Goal: Information Seeking & Learning: Learn about a topic

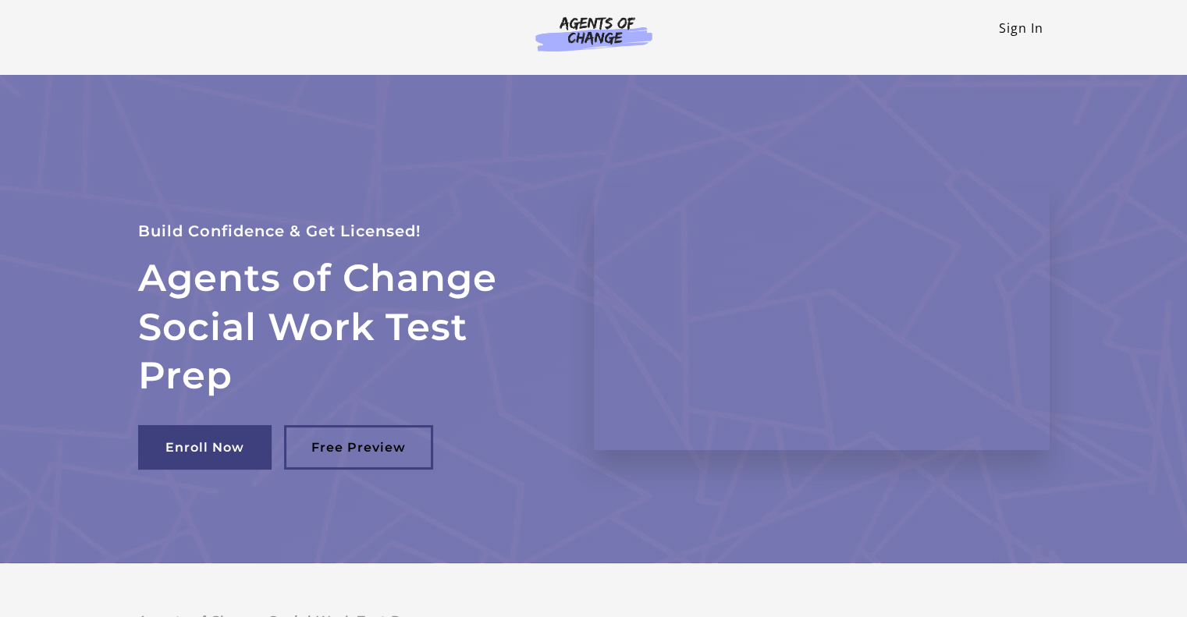
click at [1027, 20] on link "Sign In" at bounding box center [1021, 28] width 44 height 17
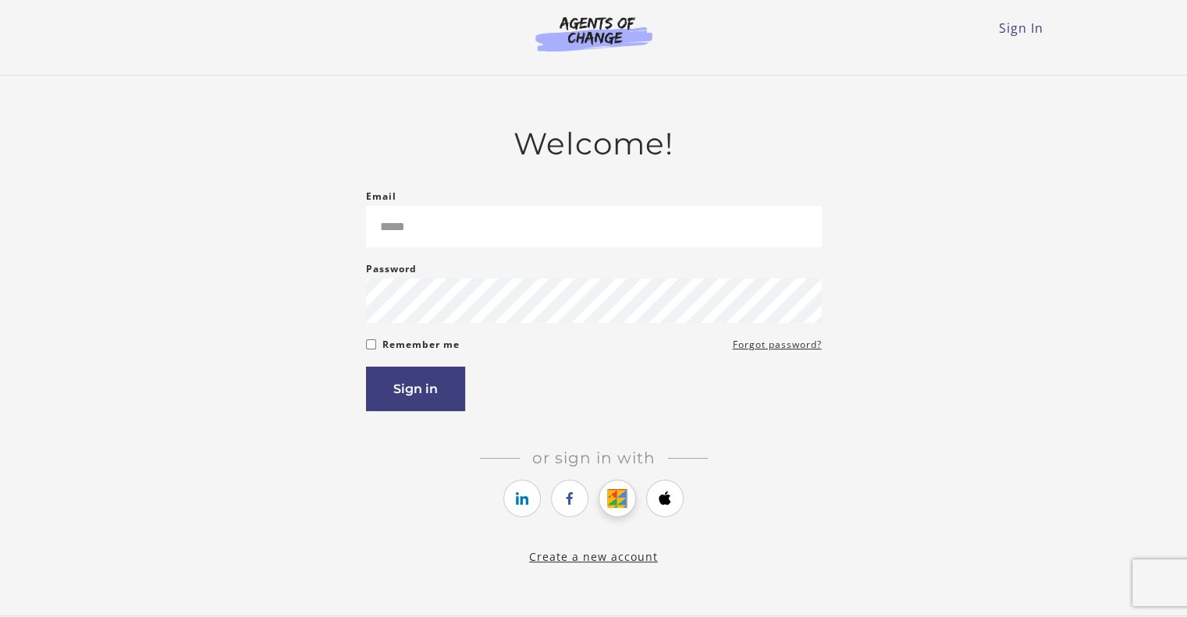
click at [624, 492] on icon "https://courses.thinkific.com/users/auth/google?ss%5Breferral%5D=&ss%5Buser_ret…" at bounding box center [618, 498] width 20 height 19
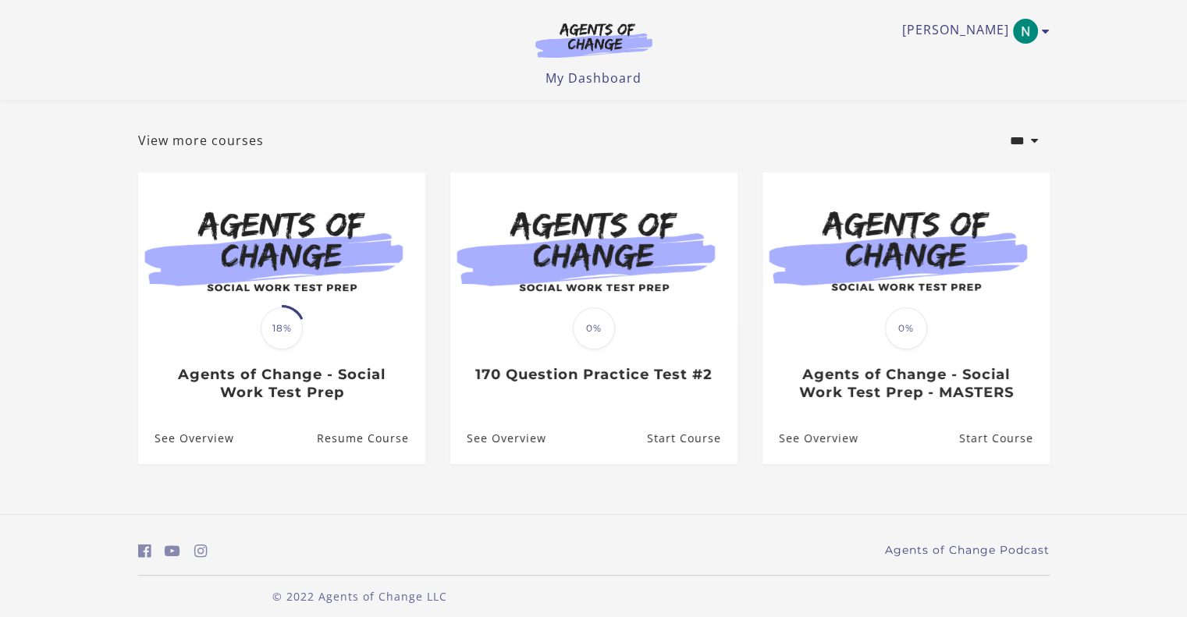
scroll to position [79, 0]
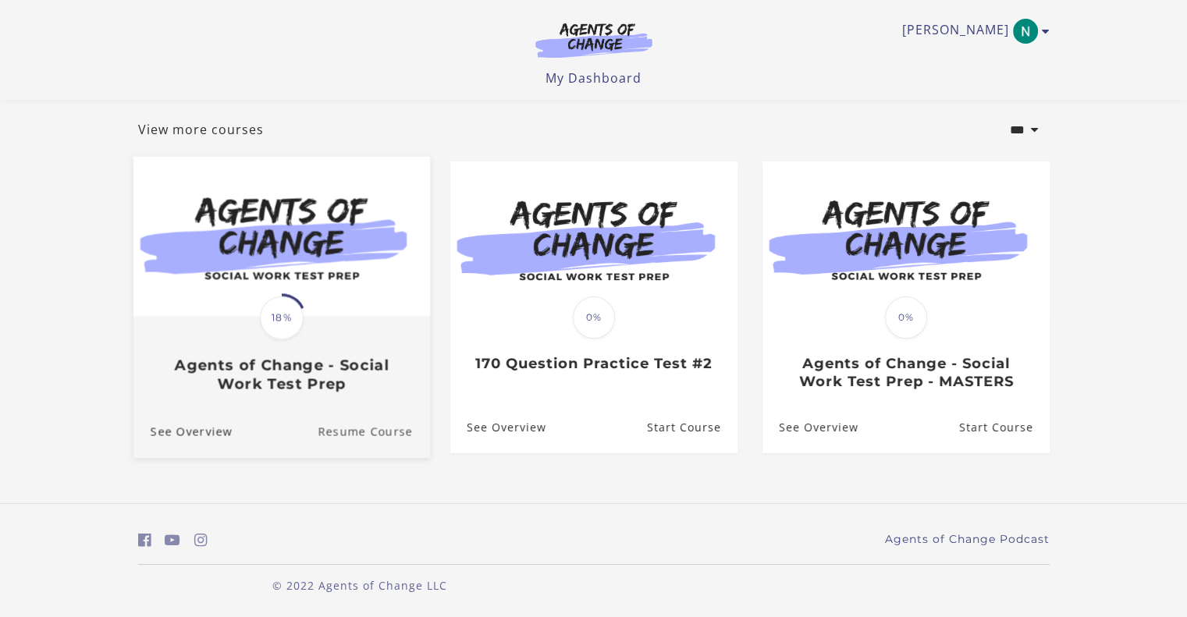
click at [336, 434] on link "Resume Course" at bounding box center [374, 432] width 112 height 52
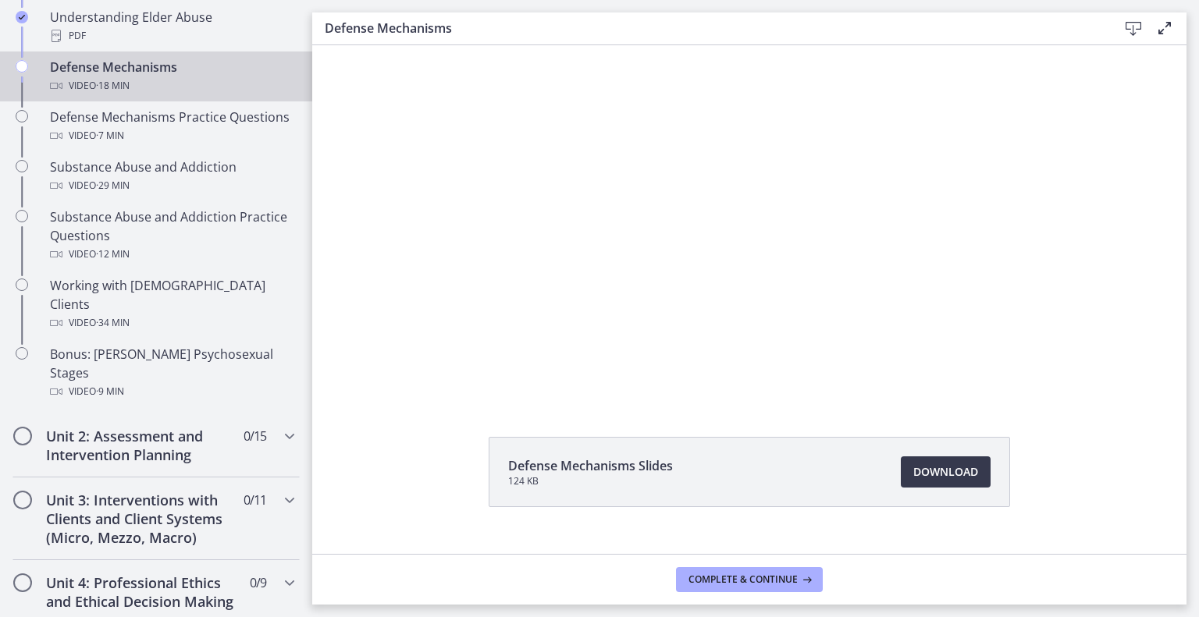
scroll to position [894, 0]
drag, startPoint x: 344, startPoint y: 104, endPoint x: 11, endPoint y: 339, distance: 407.7
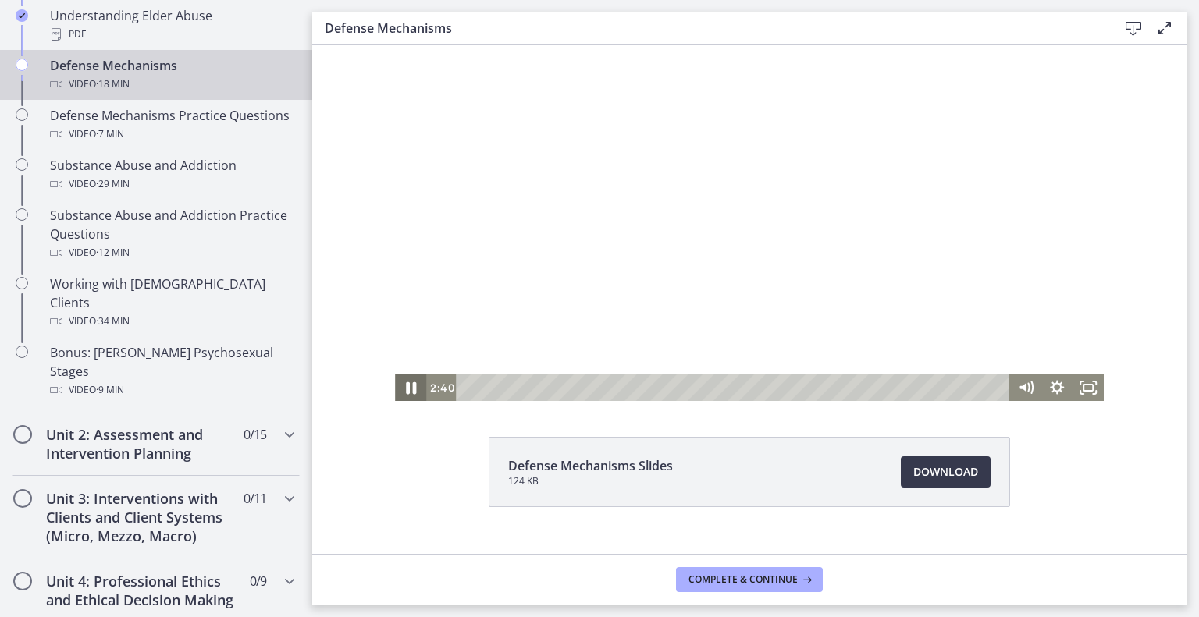
click at [392, 383] on icon "Pause" at bounding box center [410, 388] width 37 height 32
click at [393, 393] on icon "Play Video" at bounding box center [411, 388] width 37 height 32
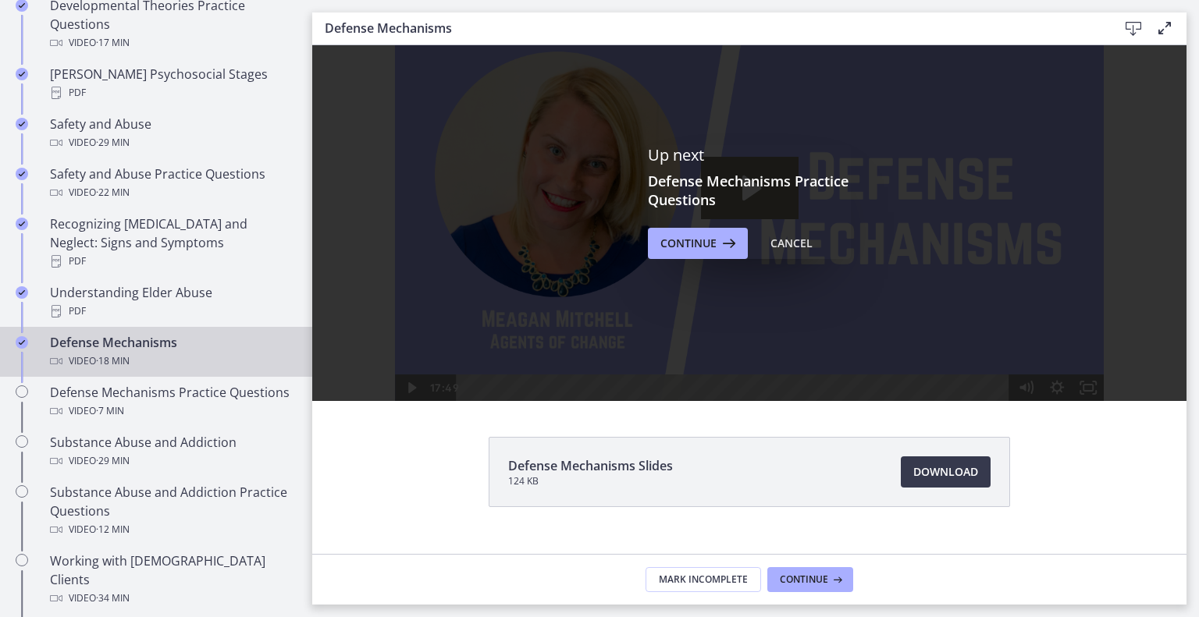
scroll to position [0, 0]
click at [689, 253] on span "Continue" at bounding box center [688, 243] width 56 height 19
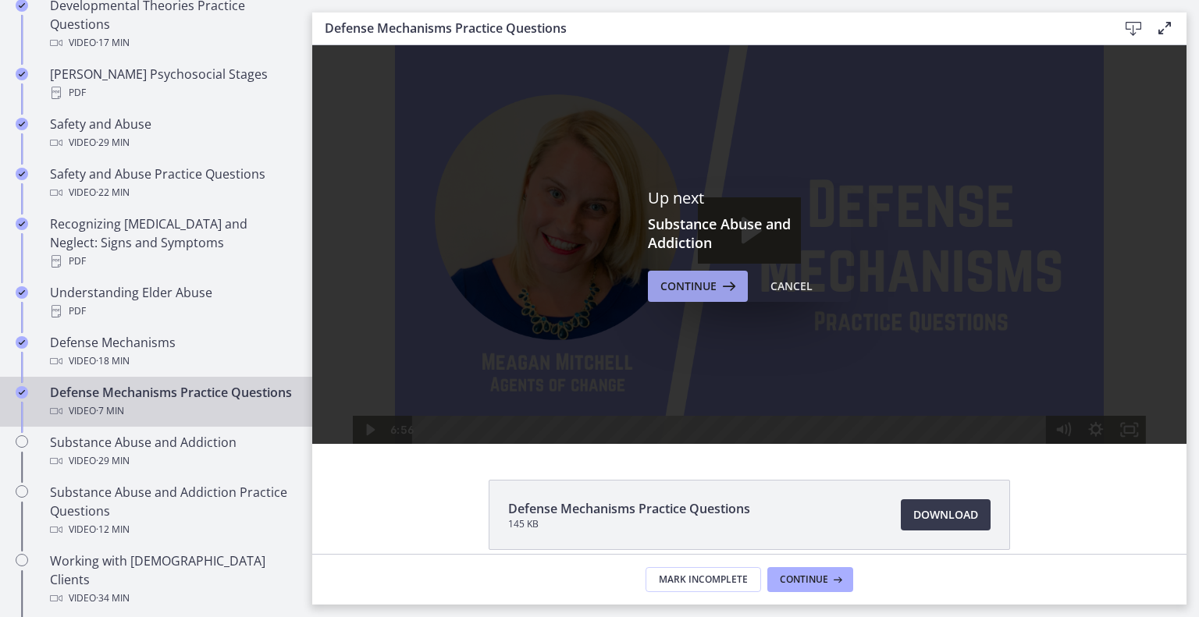
click at [695, 296] on span "Continue" at bounding box center [688, 286] width 56 height 19
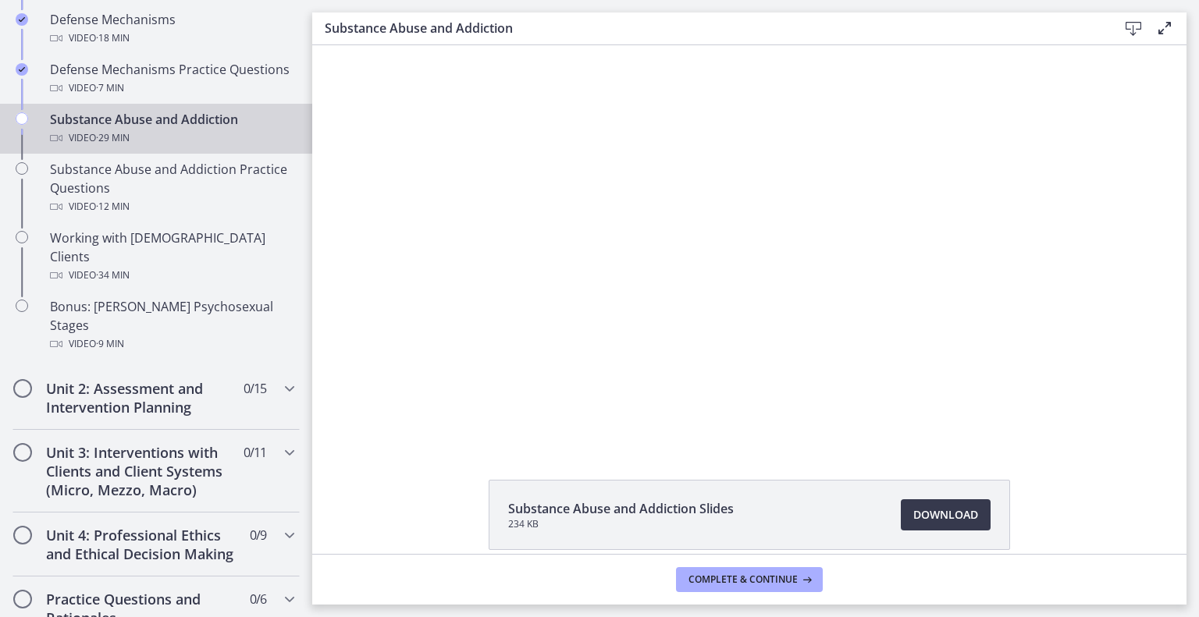
drag, startPoint x: 1179, startPoint y: 352, endPoint x: 816, endPoint y: 217, distance: 387.2
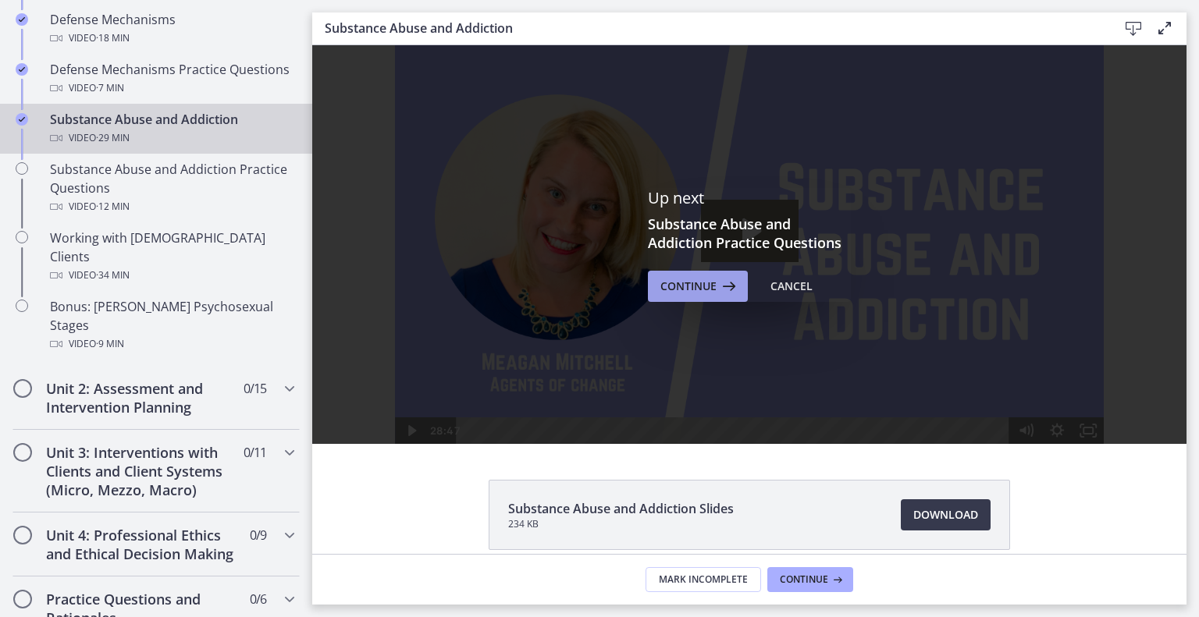
click at [709, 295] on span "Continue" at bounding box center [688, 286] width 56 height 19
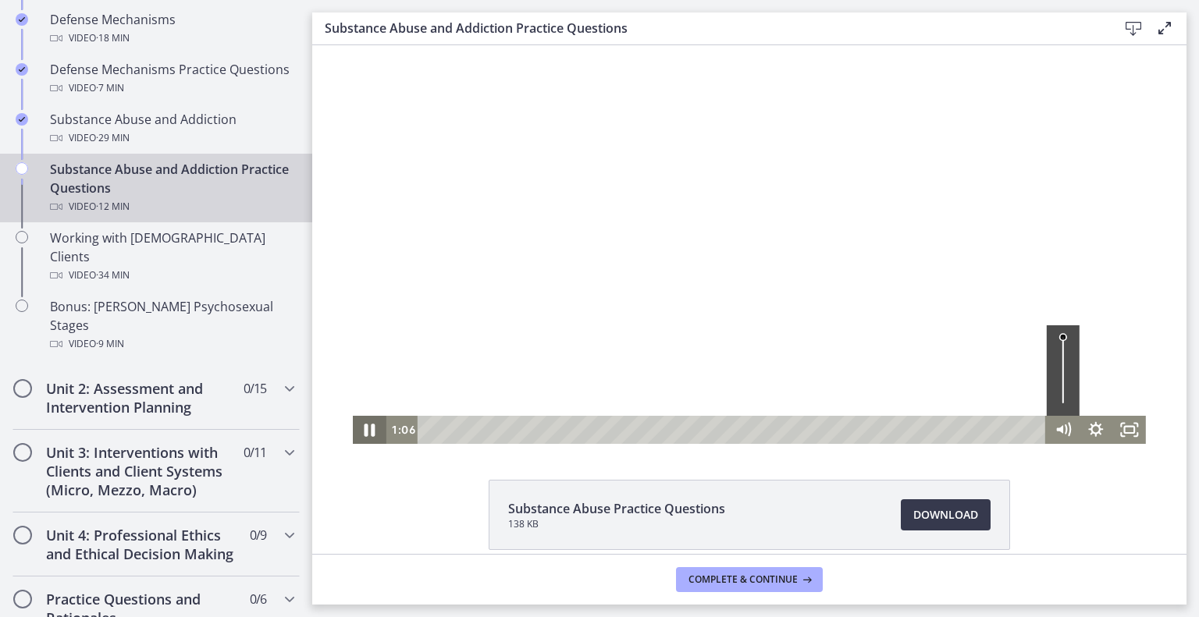
click at [350, 430] on icon "Pause" at bounding box center [370, 430] width 40 height 34
click at [804, 258] on div at bounding box center [749, 244] width 793 height 399
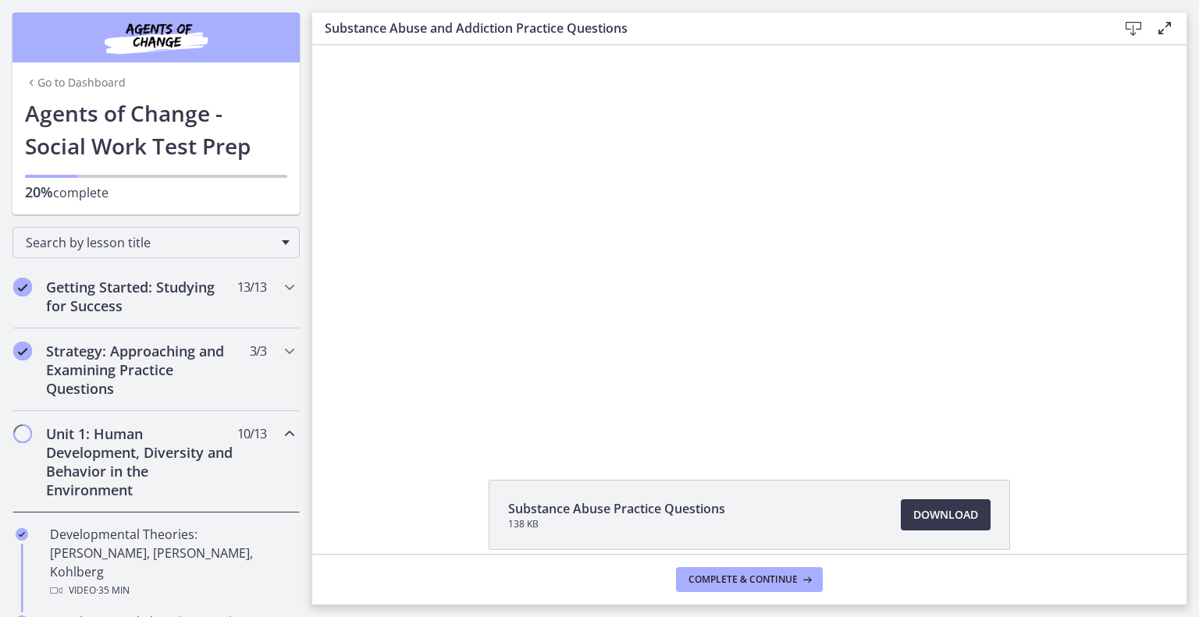
scroll to position [940, 0]
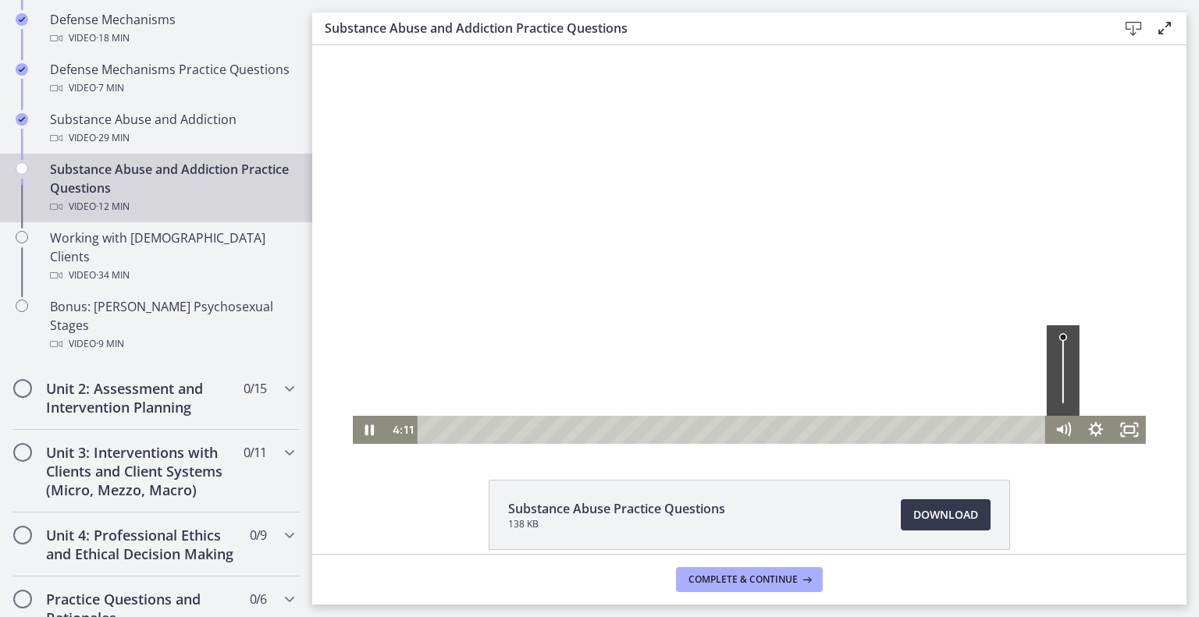
click at [709, 300] on div at bounding box center [749, 244] width 793 height 399
click at [693, 299] on div at bounding box center [749, 244] width 793 height 399
click at [364, 431] on icon "Pause" at bounding box center [369, 430] width 11 height 13
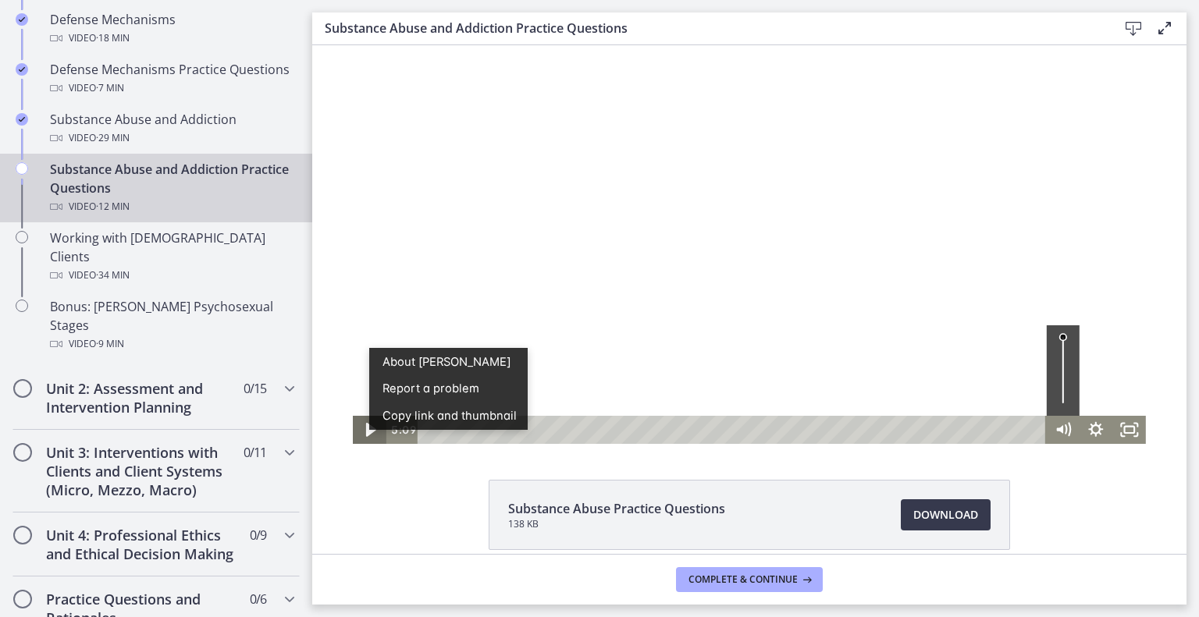
click at [366, 430] on icon "Play Video" at bounding box center [371, 430] width 10 height 14
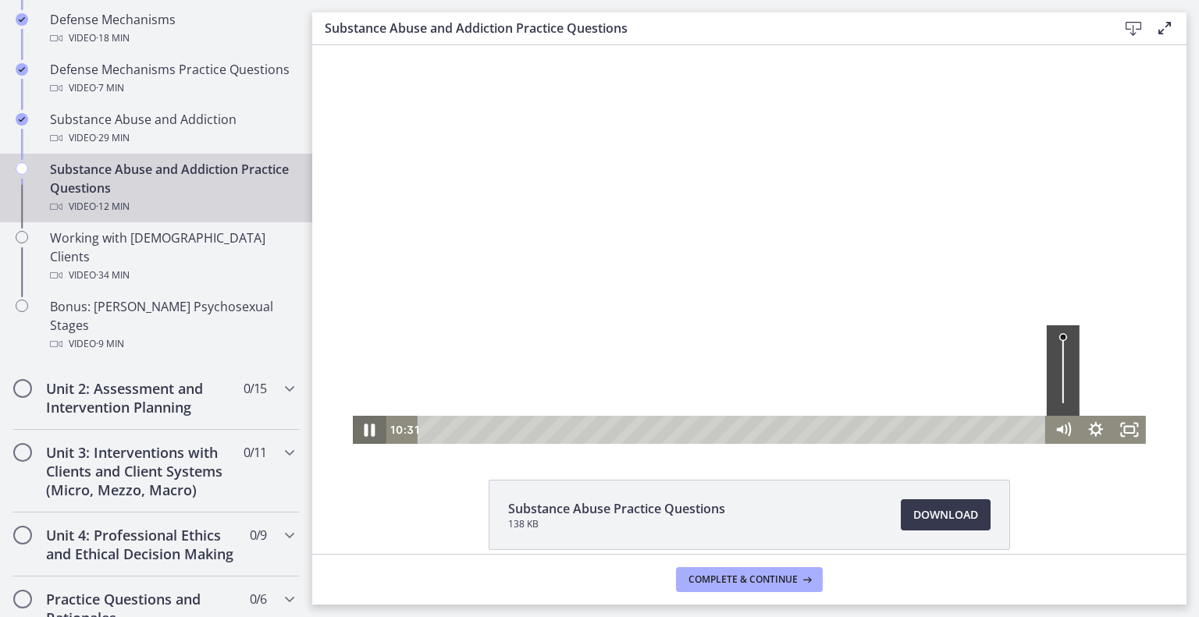
click at [350, 442] on icon "Pause" at bounding box center [370, 430] width 40 height 34
click at [351, 442] on icon "Play Video" at bounding box center [371, 430] width 40 height 34
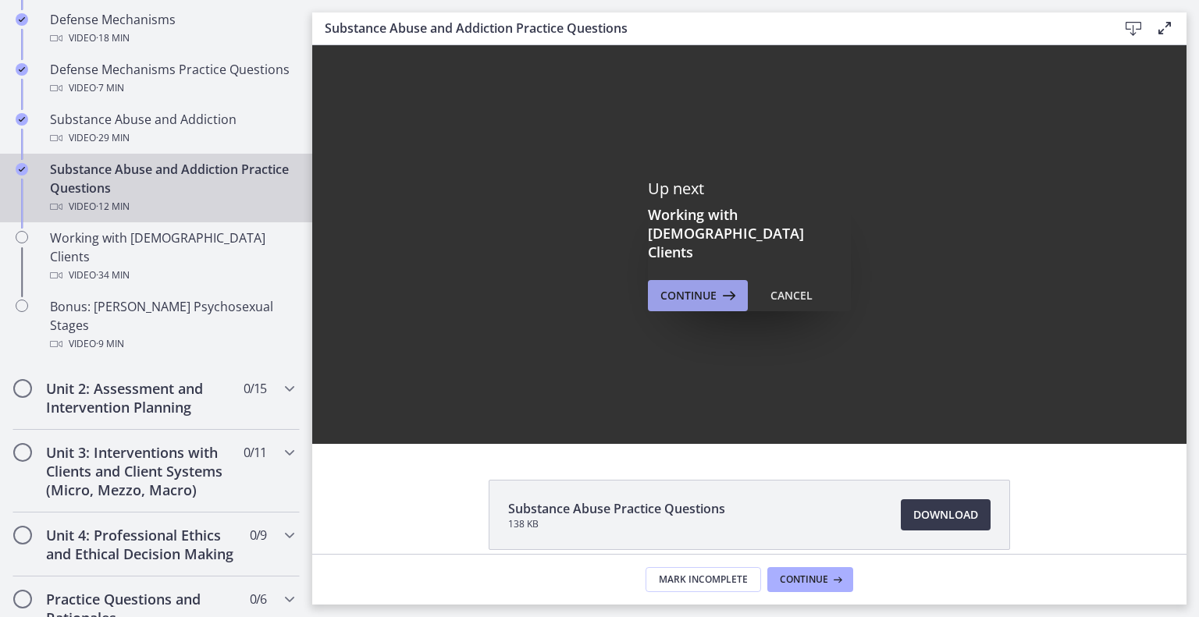
click at [697, 299] on button "Continue" at bounding box center [698, 295] width 100 height 31
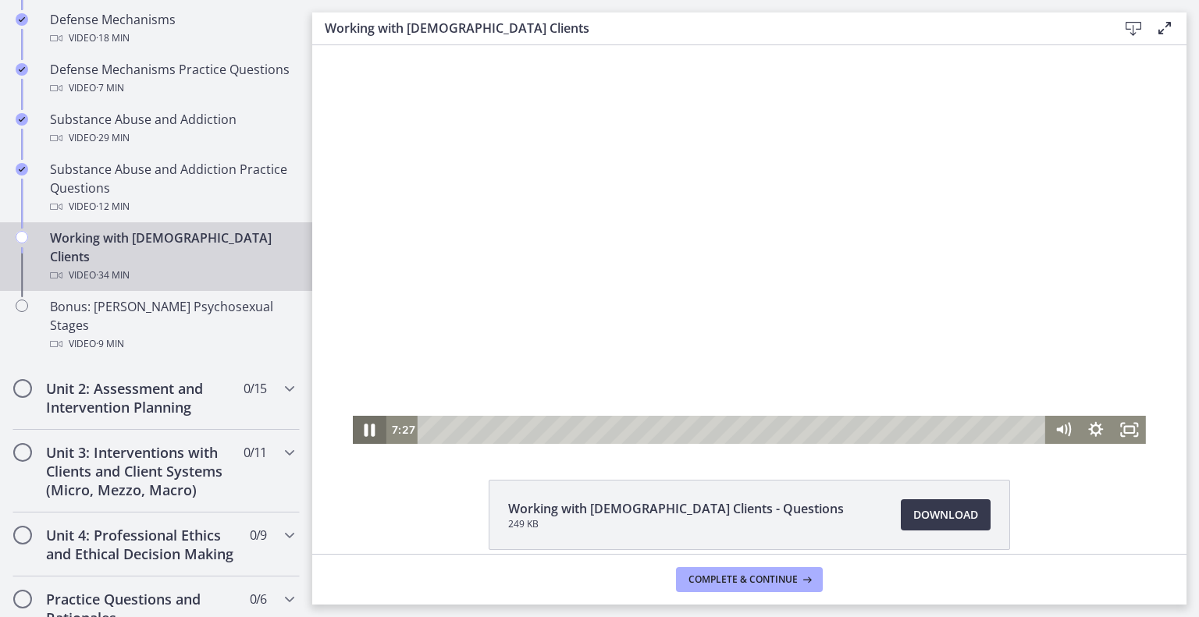
click at [364, 429] on icon "Pause" at bounding box center [369, 430] width 11 height 13
click at [351, 428] on icon "Play Video" at bounding box center [371, 430] width 40 height 34
click at [702, 432] on div "16:42" at bounding box center [734, 430] width 608 height 28
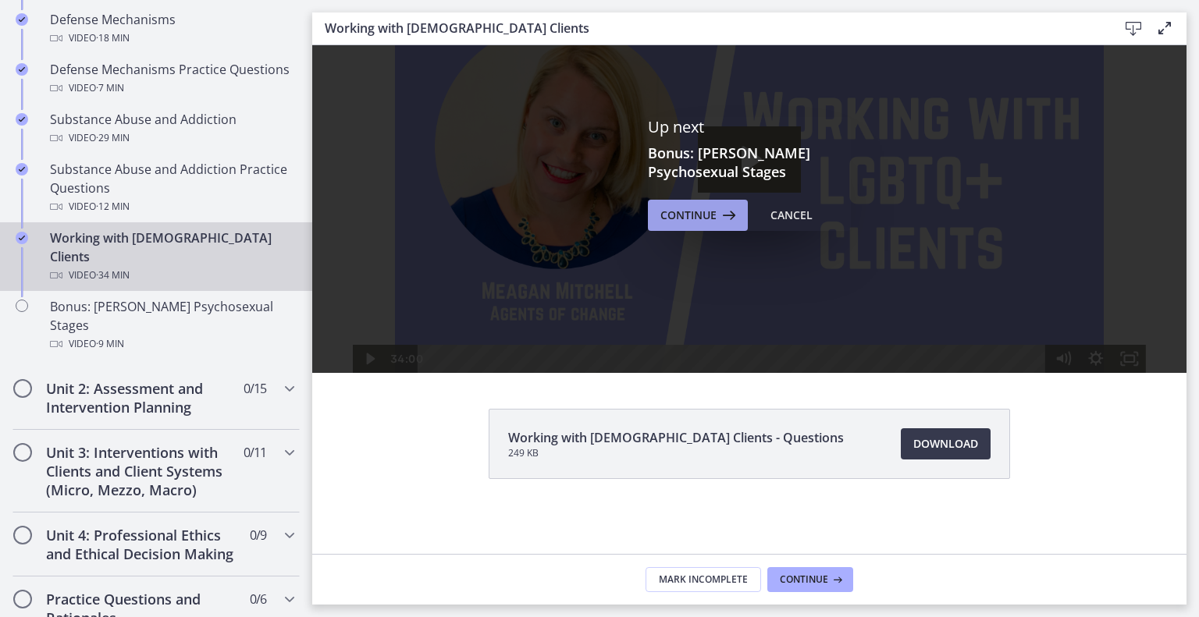
click at [667, 206] on span "Continue" at bounding box center [688, 215] width 56 height 19
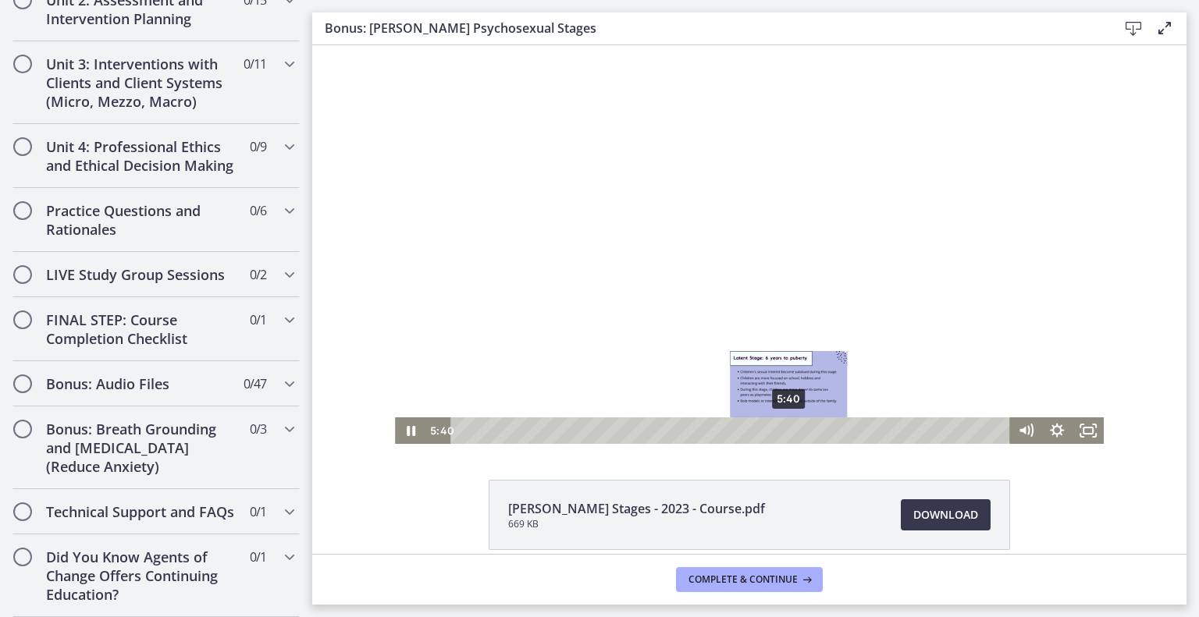
click at [762, 432] on div "5:40" at bounding box center [733, 430] width 540 height 27
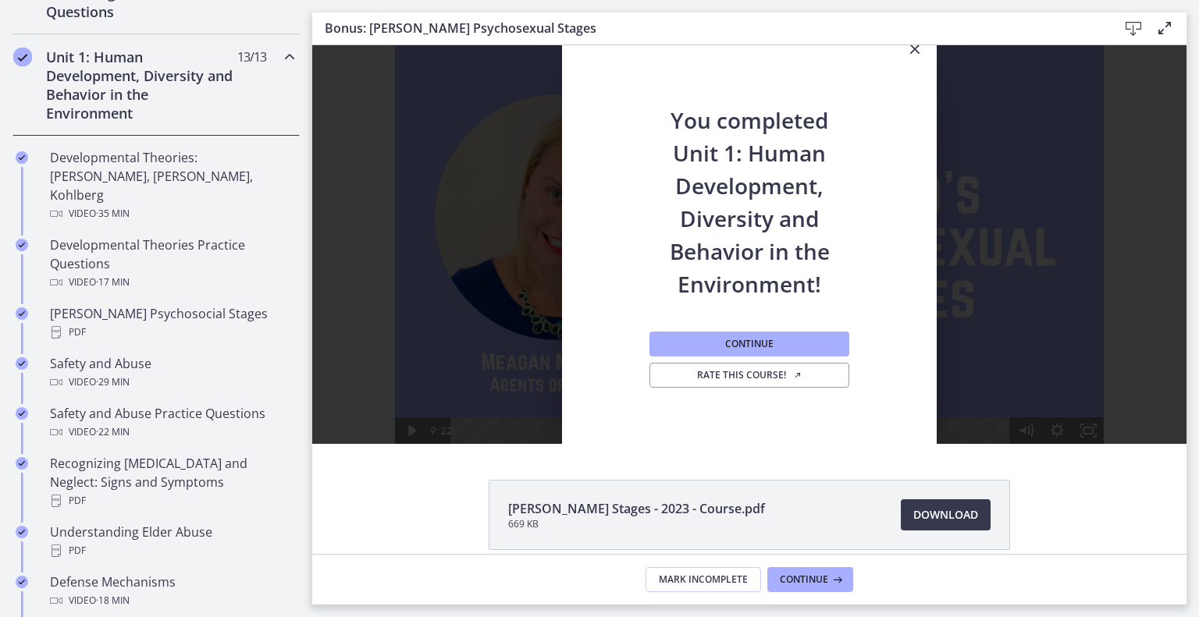
scroll to position [378, 0]
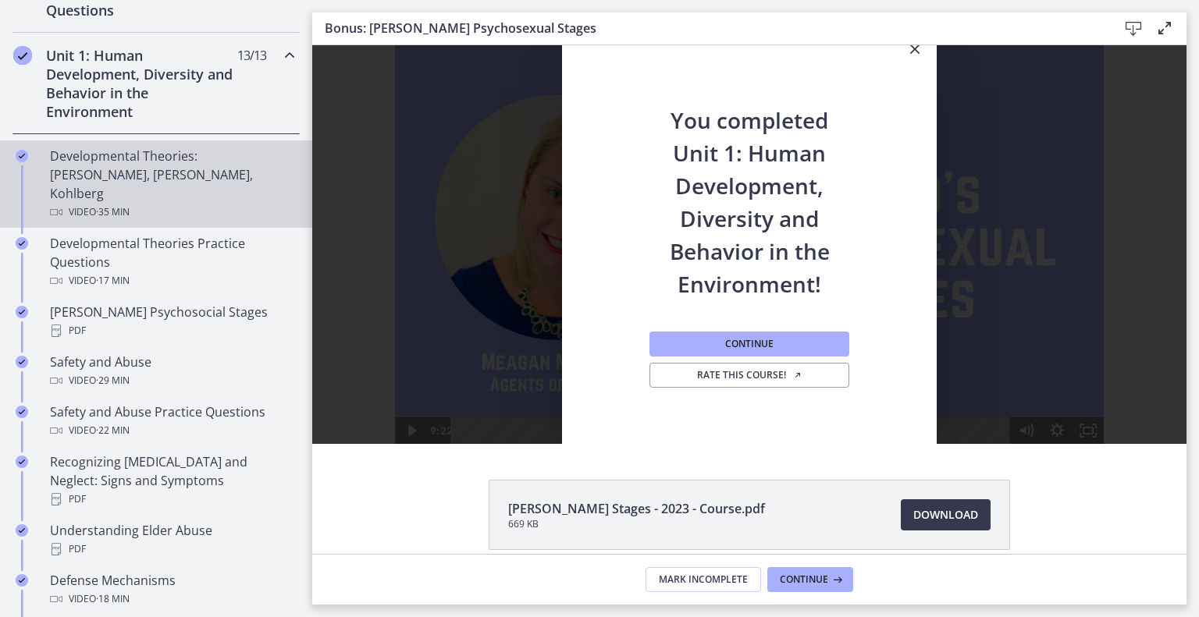
click at [190, 222] on div "Video · 35 min" at bounding box center [171, 212] width 243 height 19
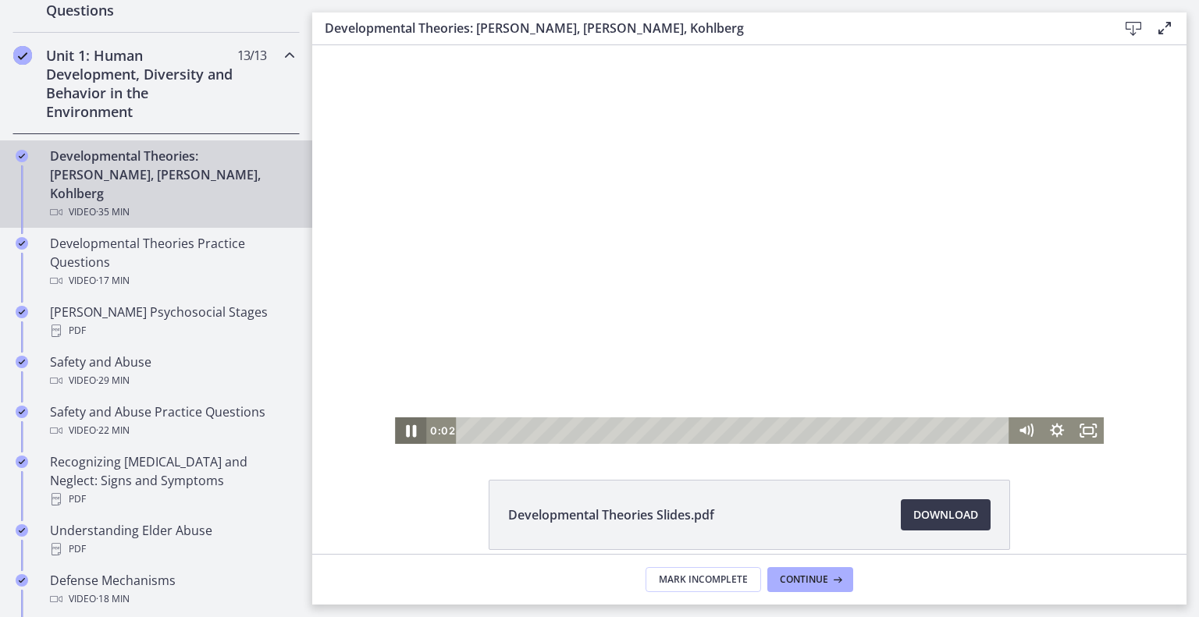
click at [392, 435] on icon "Pause" at bounding box center [410, 431] width 37 height 32
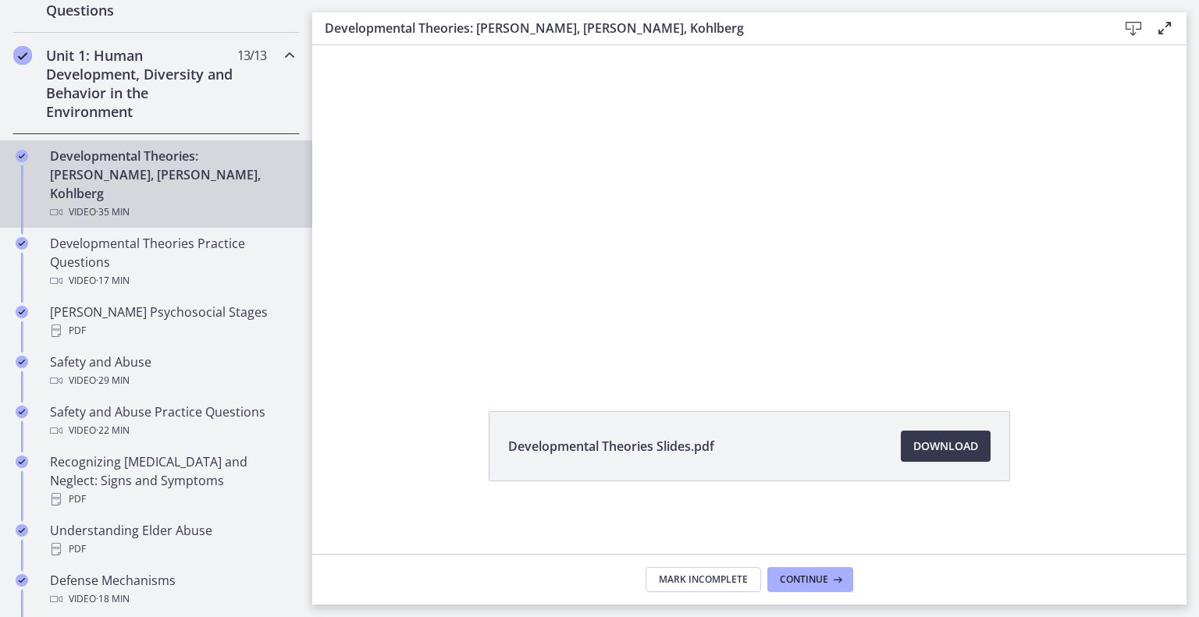
scroll to position [69, 0]
click at [977, 455] on span "Download Opens in a new window" at bounding box center [945, 445] width 65 height 19
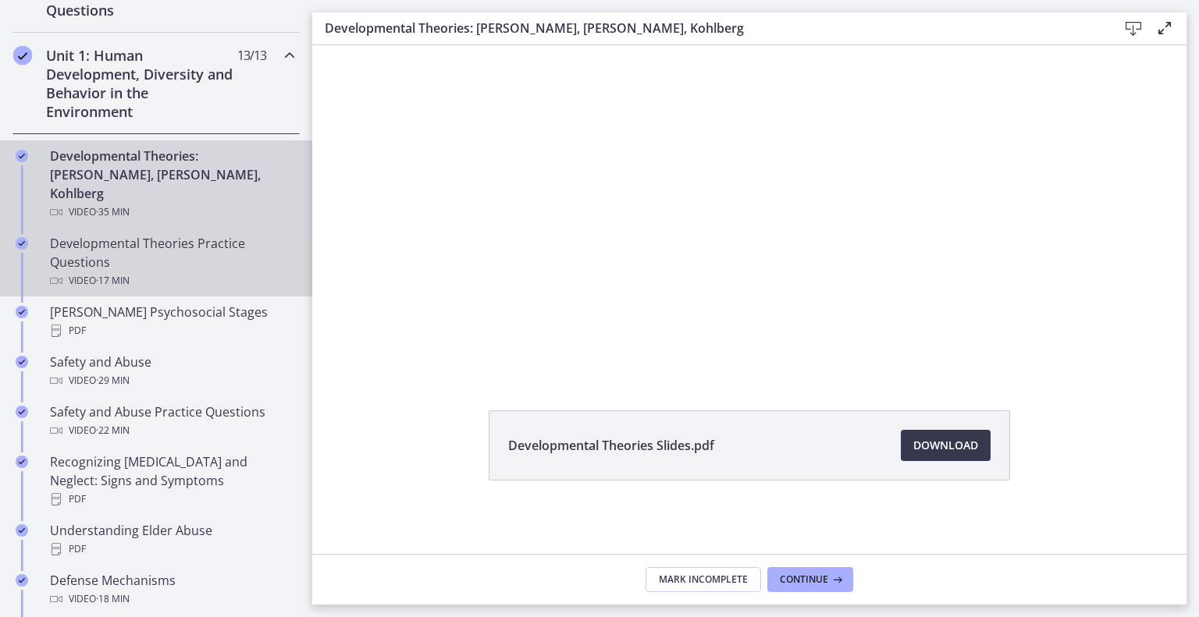
click at [179, 290] on div "Developmental Theories Practice Questions Video · 17 min" at bounding box center [171, 262] width 243 height 56
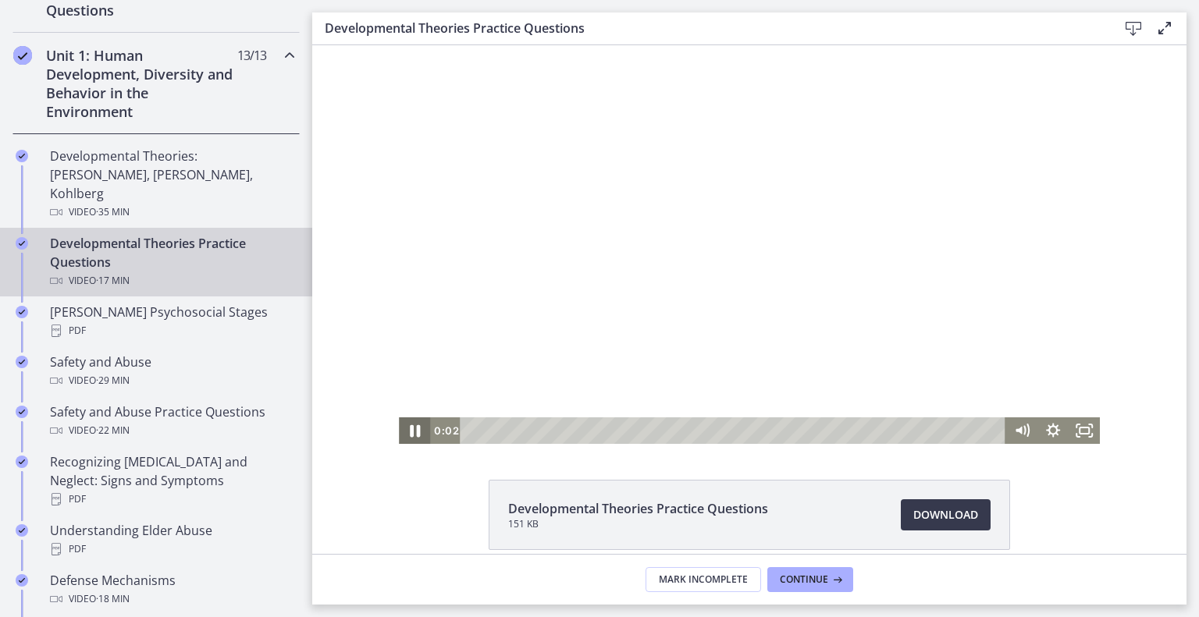
click at [396, 429] on icon "Pause" at bounding box center [414, 431] width 37 height 32
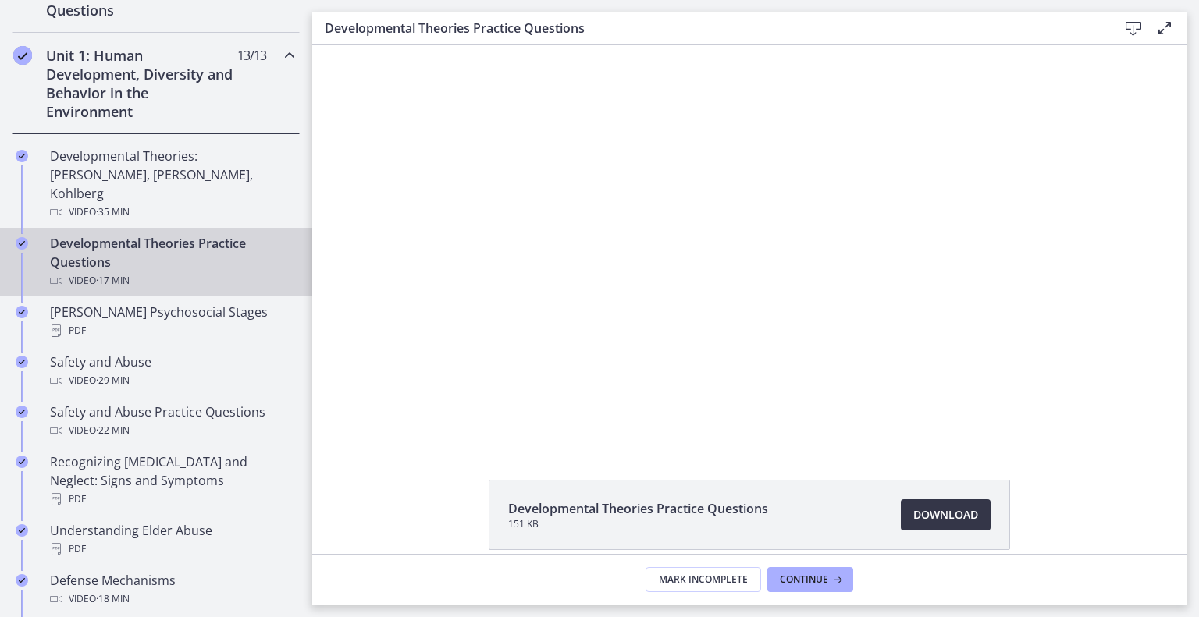
click at [974, 524] on span "Download Opens in a new window" at bounding box center [945, 515] width 65 height 19
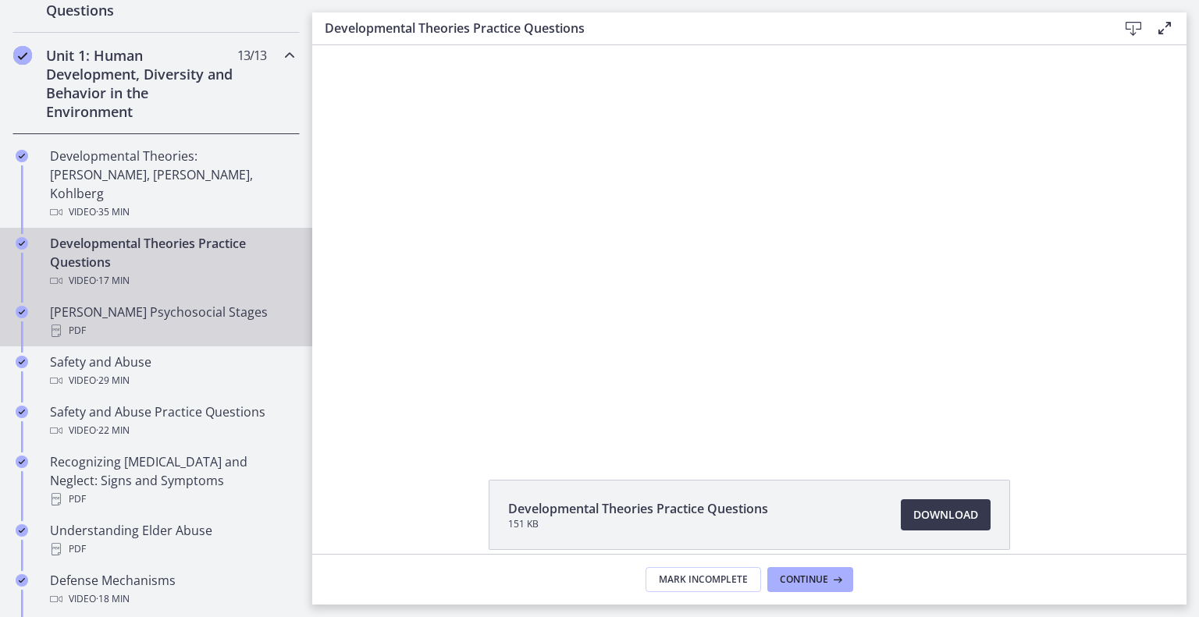
click at [199, 340] on div "Erikson's Psychosocial Stages PDF" at bounding box center [171, 321] width 243 height 37
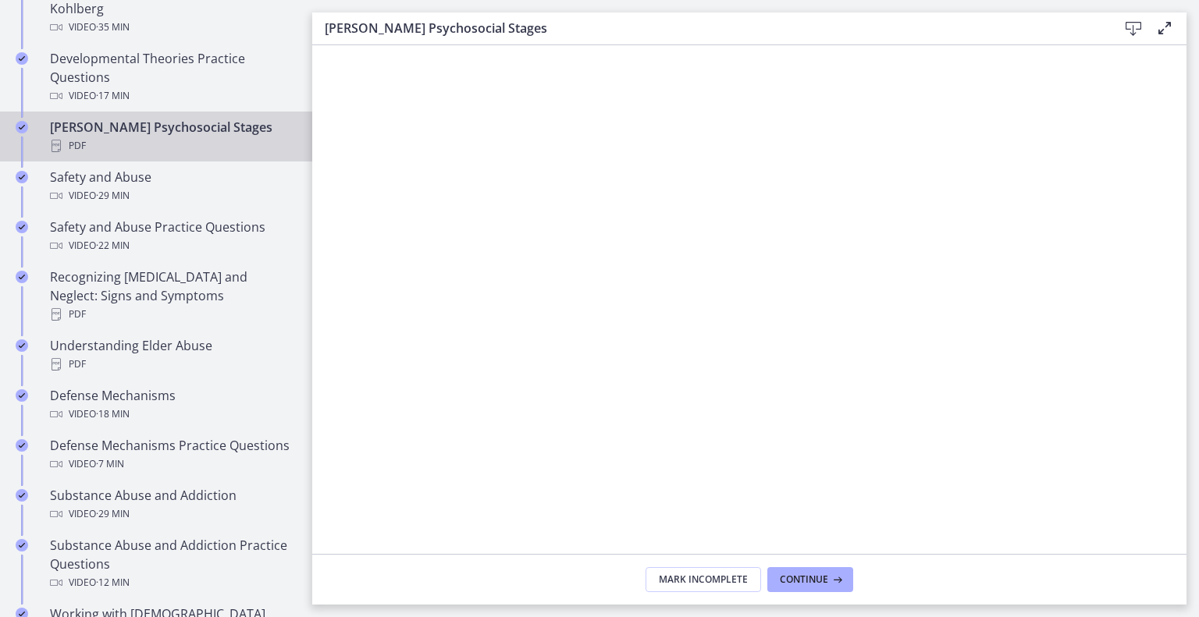
scroll to position [568, 0]
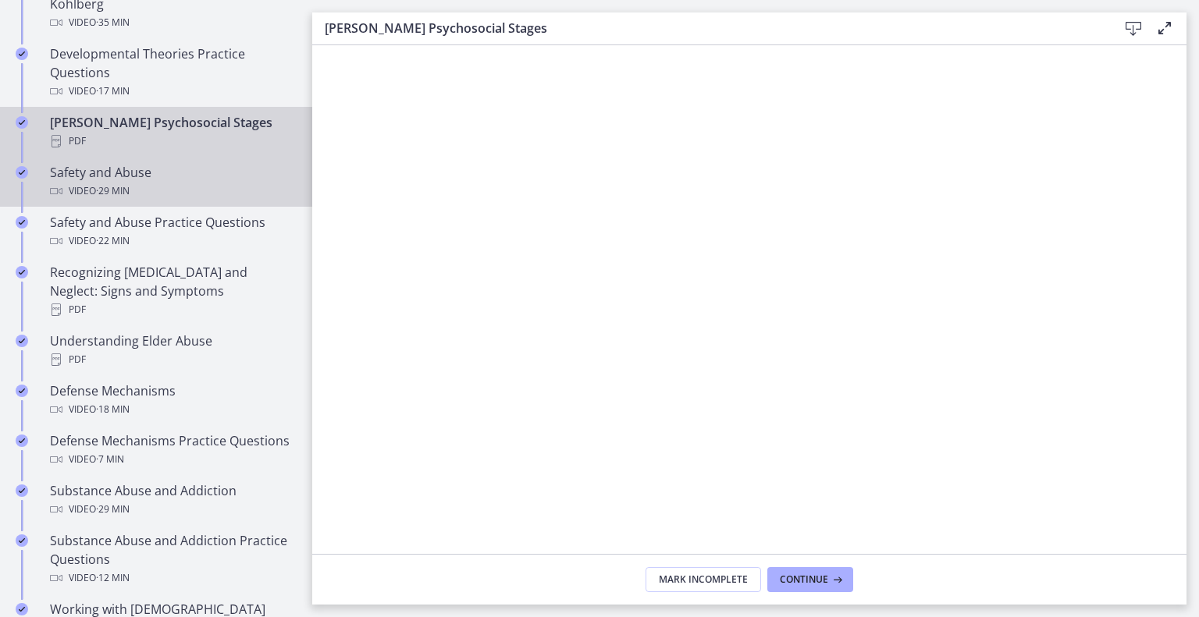
click at [167, 201] on div "Safety and Abuse Video · 29 min" at bounding box center [171, 181] width 243 height 37
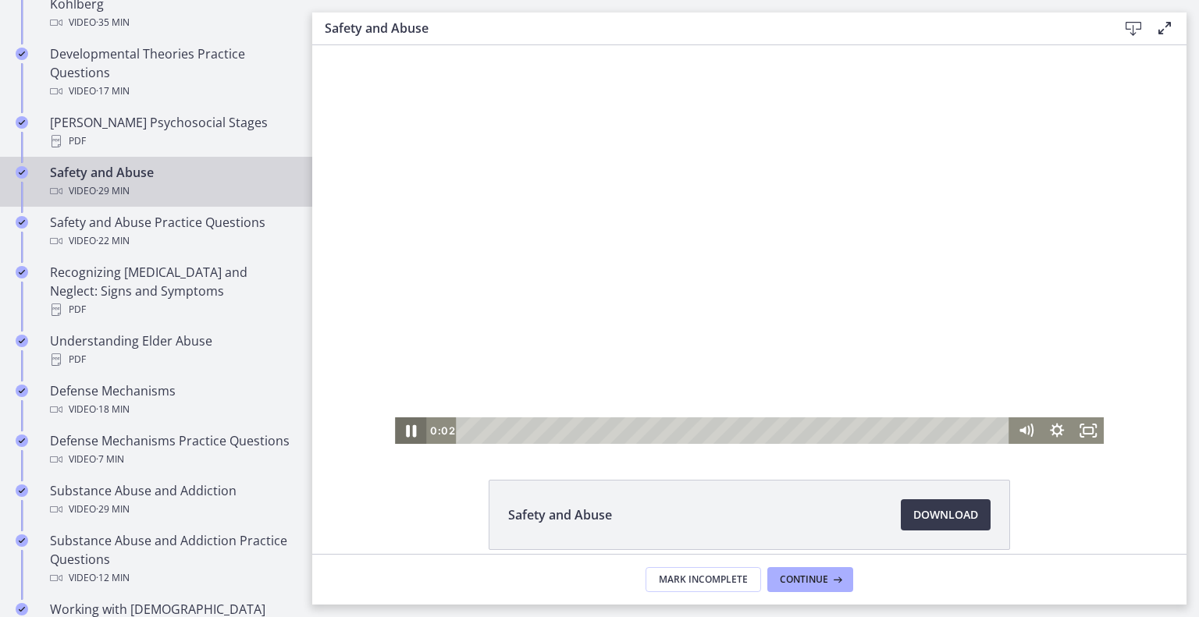
click at [406, 427] on icon "Pause" at bounding box center [411, 431] width 10 height 12
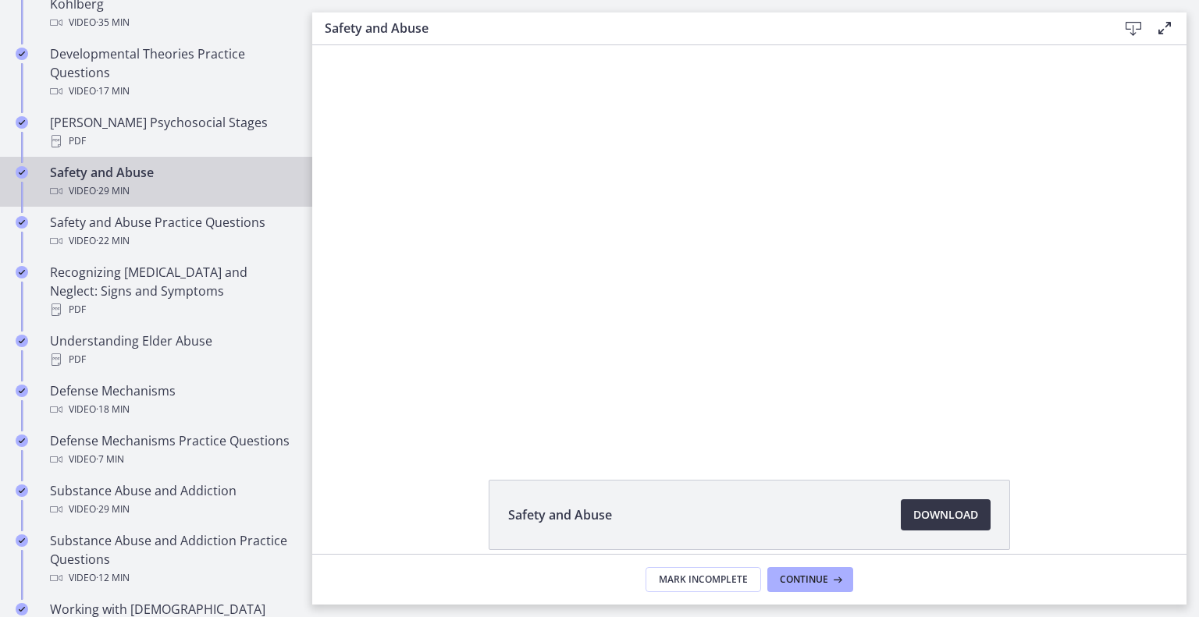
click at [978, 524] on span "Download Opens in a new window" at bounding box center [945, 515] width 65 height 19
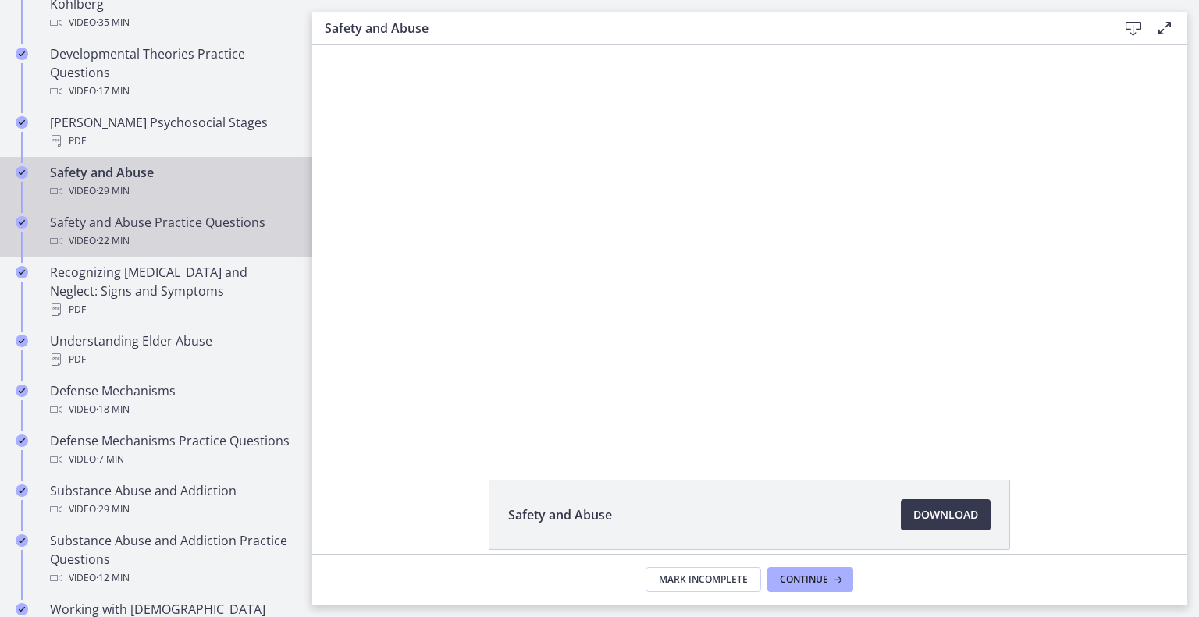
click at [225, 250] on div "Video · 22 min" at bounding box center [171, 241] width 243 height 19
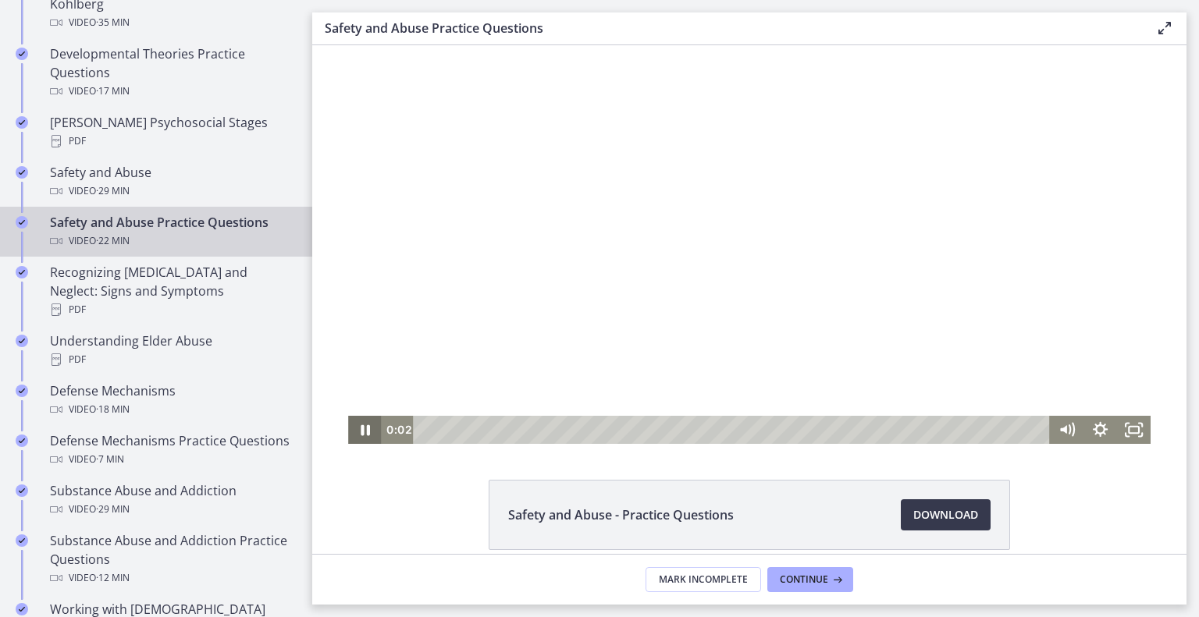
click at [348, 432] on icon "Pause" at bounding box center [365, 430] width 34 height 28
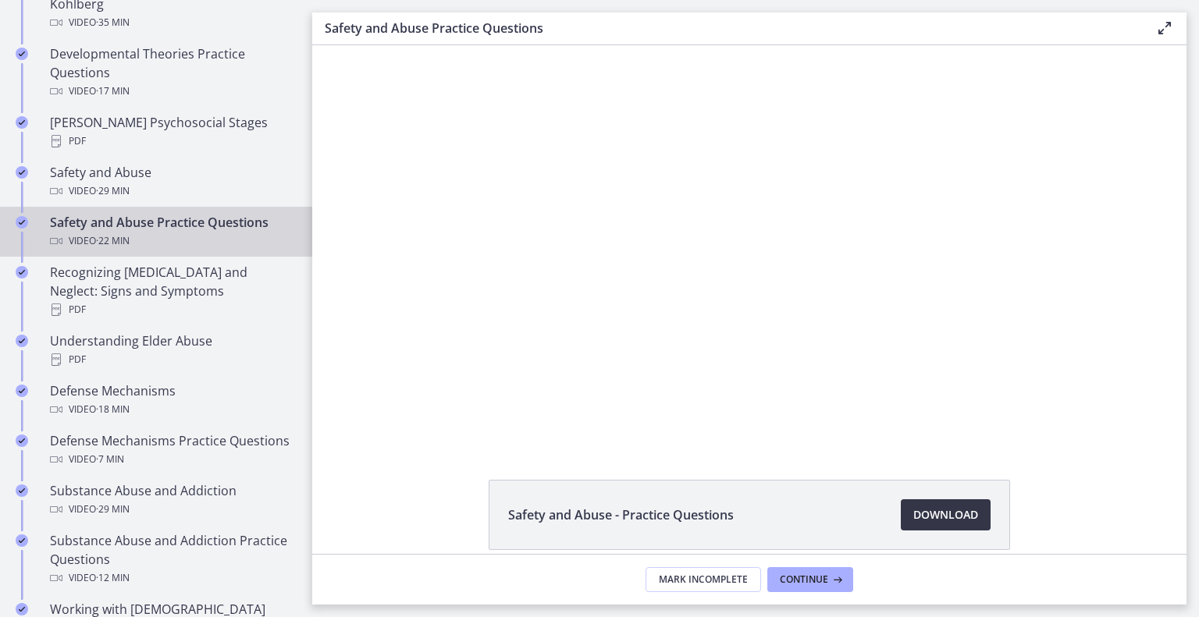
click at [978, 524] on span "Download Opens in a new window" at bounding box center [945, 515] width 65 height 19
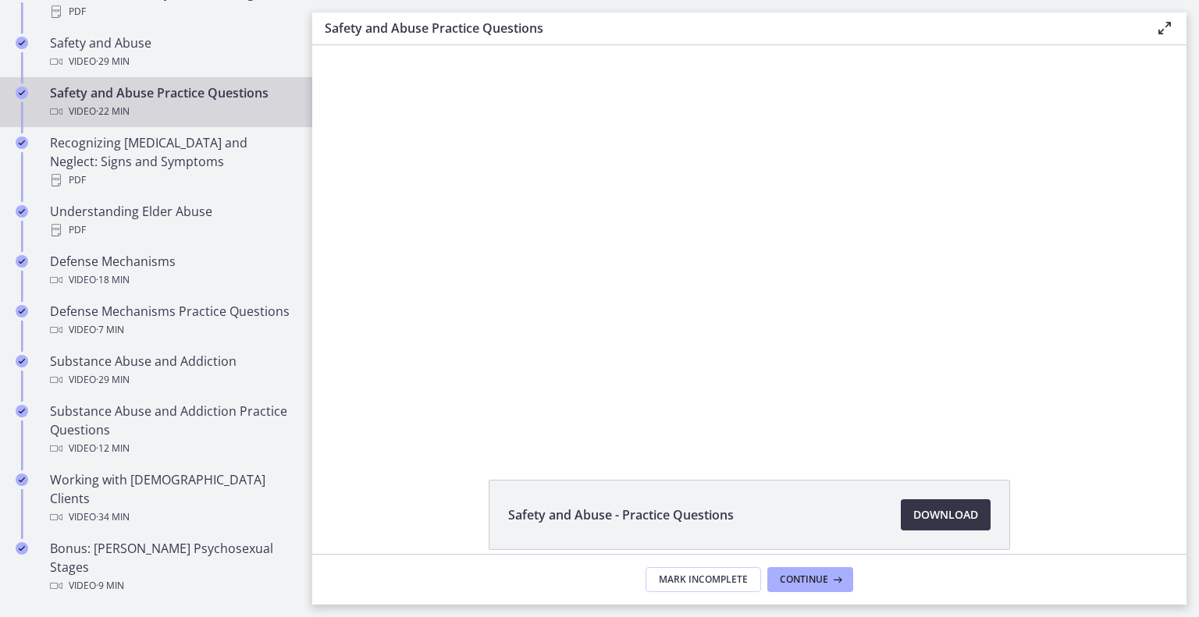
scroll to position [713, 0]
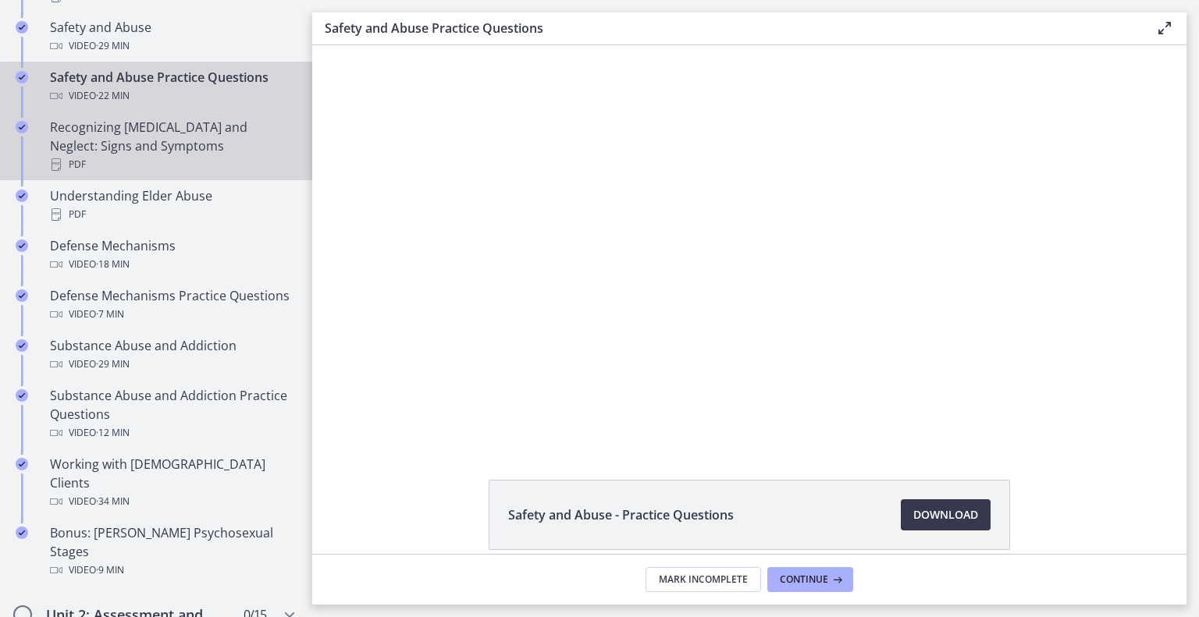
click at [197, 174] on div "Recognizing [MEDICAL_DATA] and Neglect: Signs and Symptoms PDF" at bounding box center [171, 146] width 243 height 56
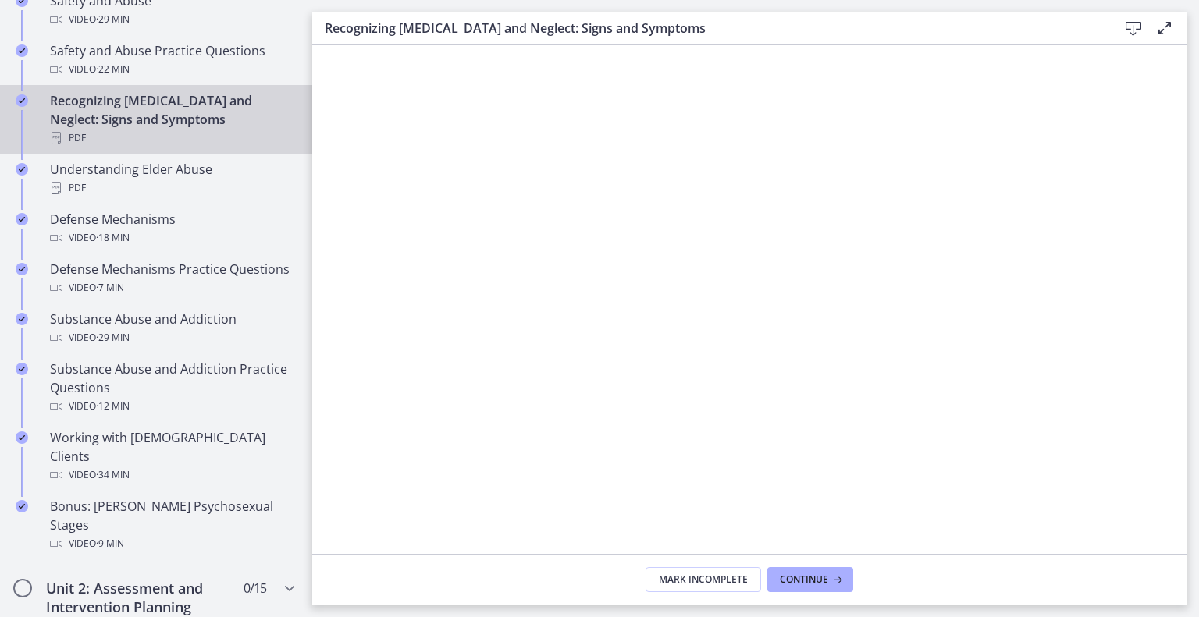
scroll to position [744, 0]
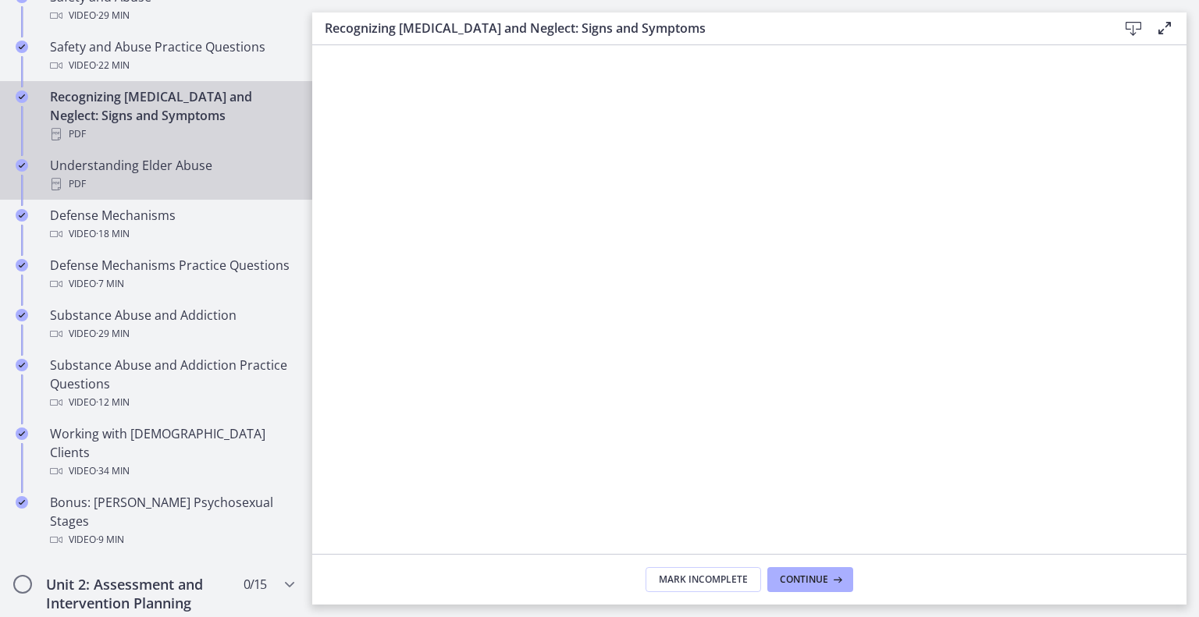
click at [192, 194] on div "PDF" at bounding box center [171, 184] width 243 height 19
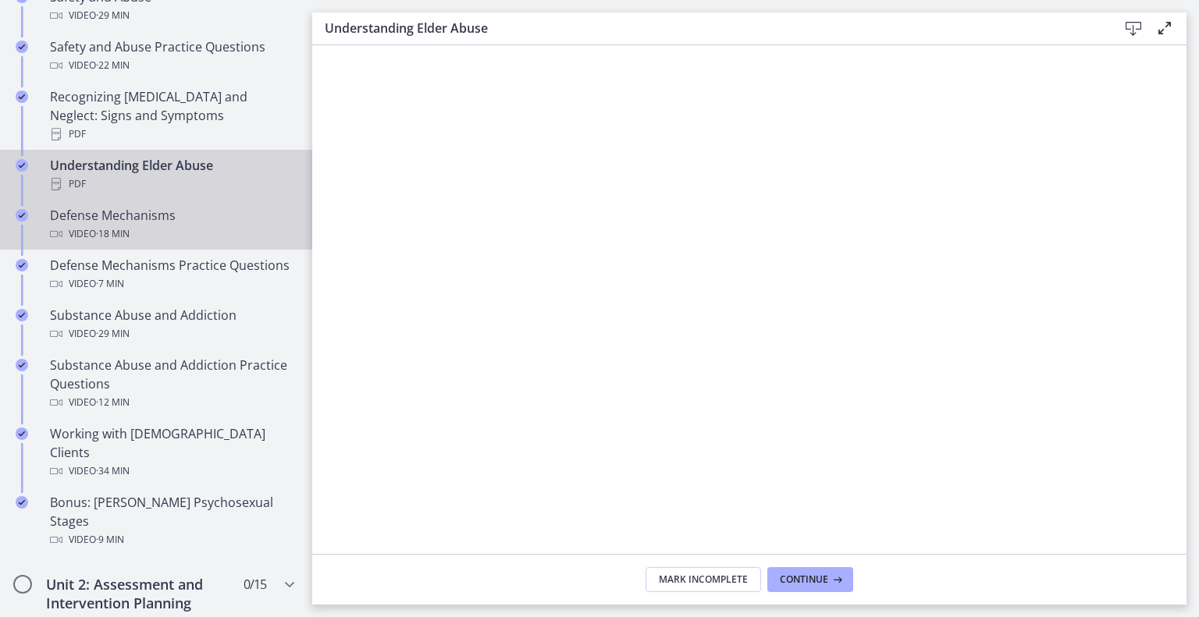
click at [248, 243] on div "Defense Mechanisms Video · 18 min" at bounding box center [171, 224] width 243 height 37
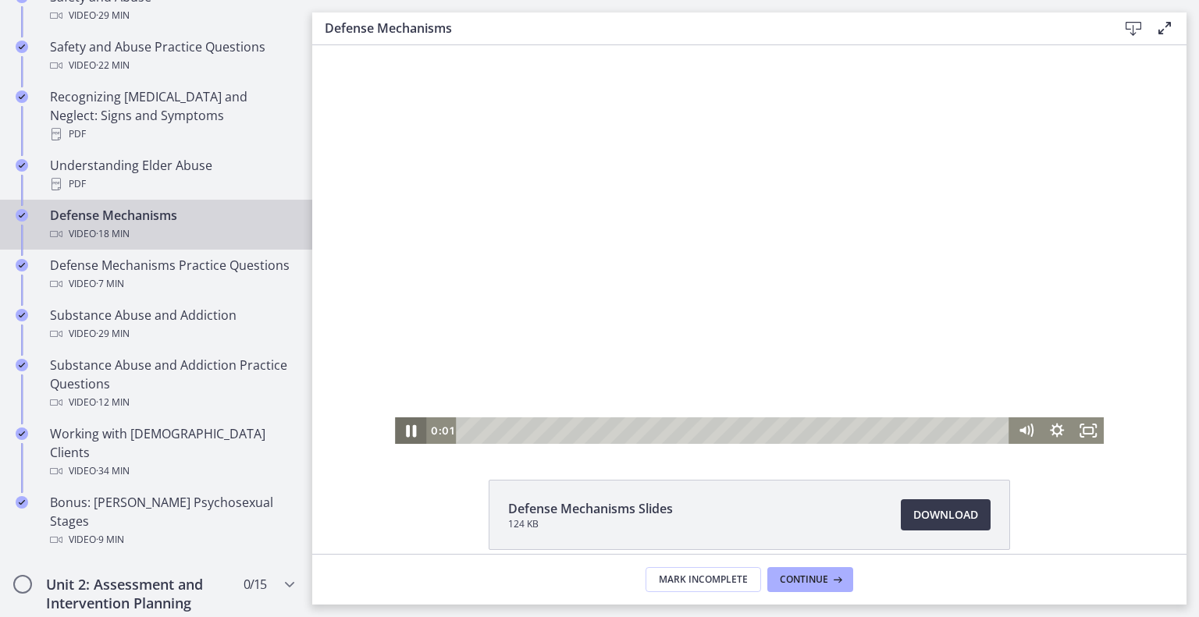
click at [392, 432] on icon "Pause" at bounding box center [410, 431] width 37 height 32
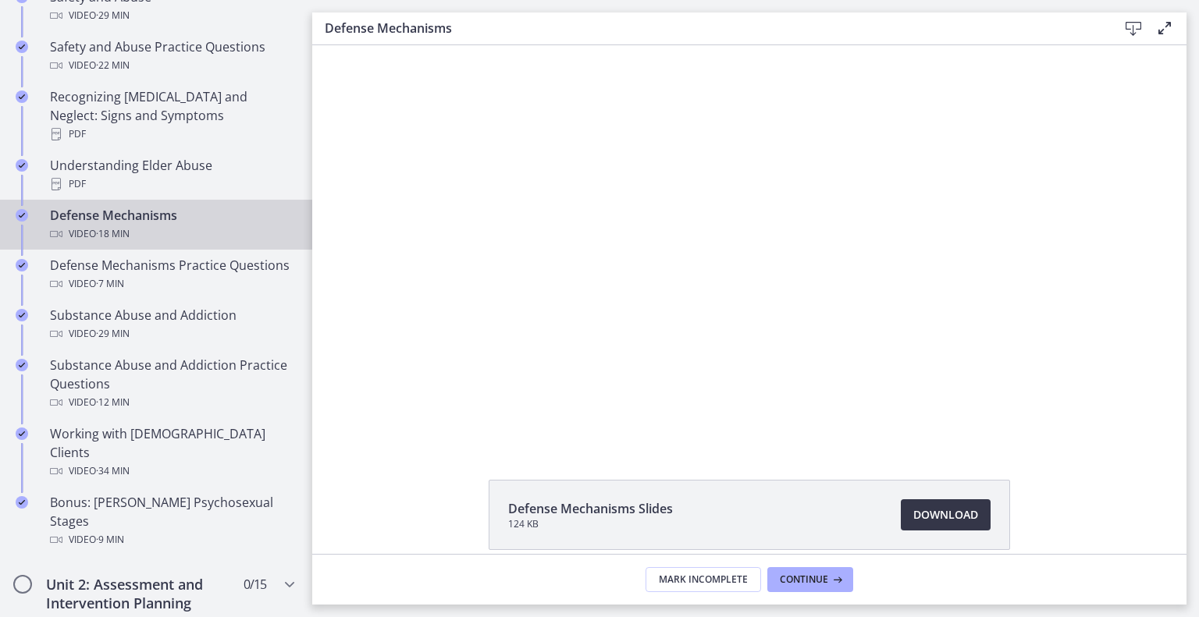
click at [968, 524] on span "Download Opens in a new window" at bounding box center [945, 515] width 65 height 19
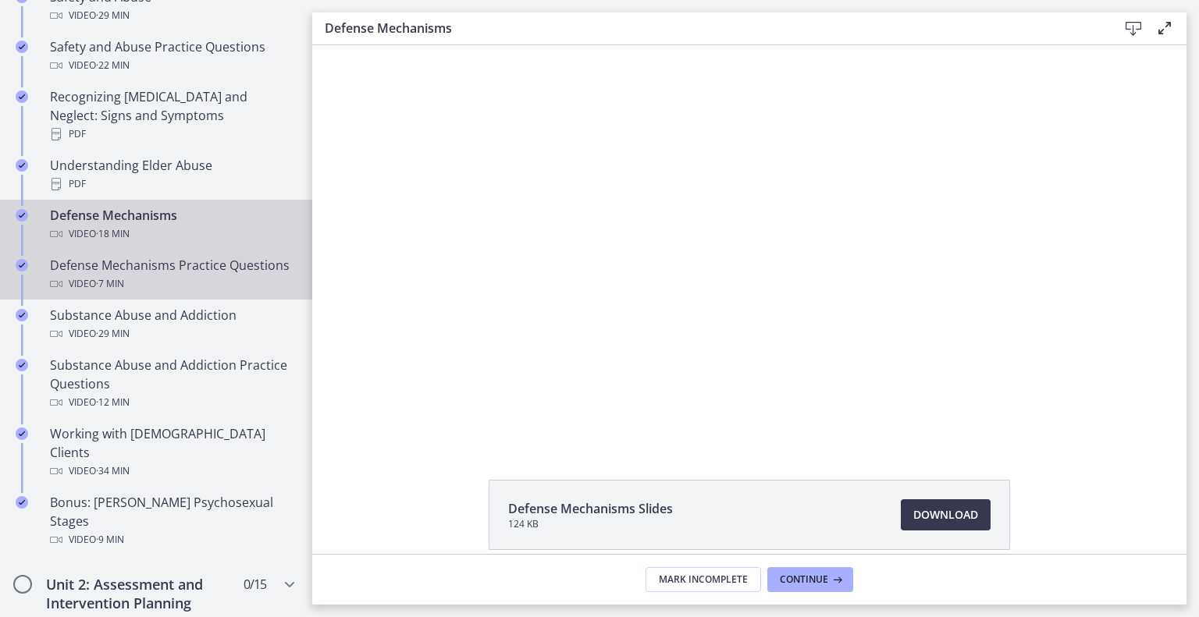
click at [196, 293] on div "Defense Mechanisms Practice Questions Video · 7 min" at bounding box center [171, 274] width 243 height 37
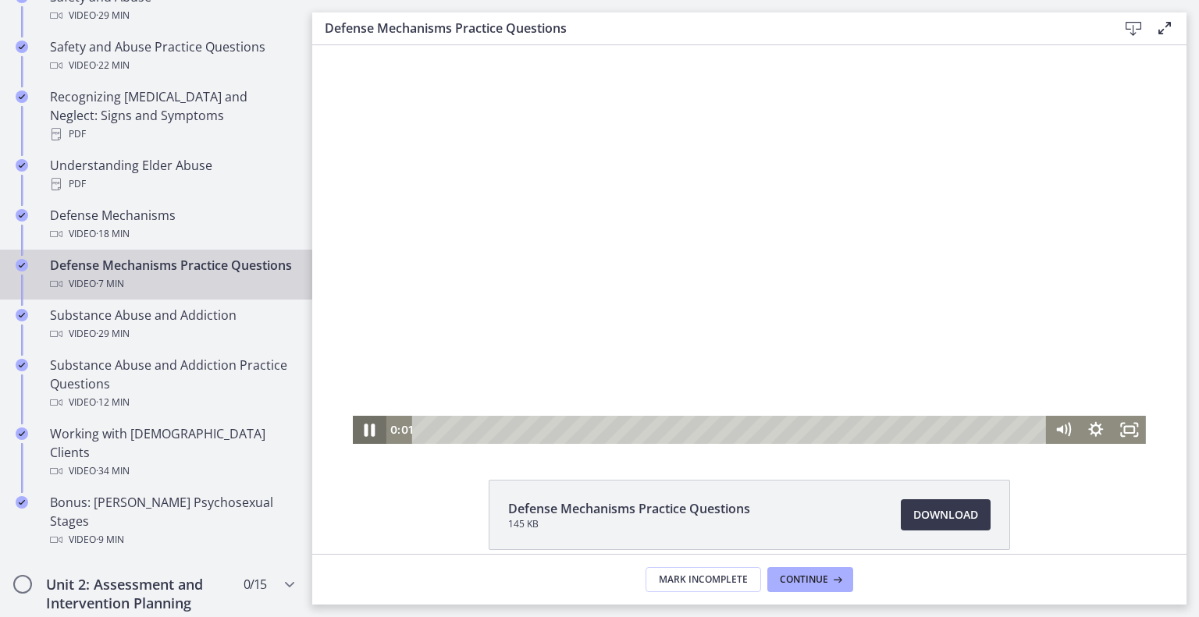
click at [350, 434] on icon "Pause" at bounding box center [370, 430] width 40 height 34
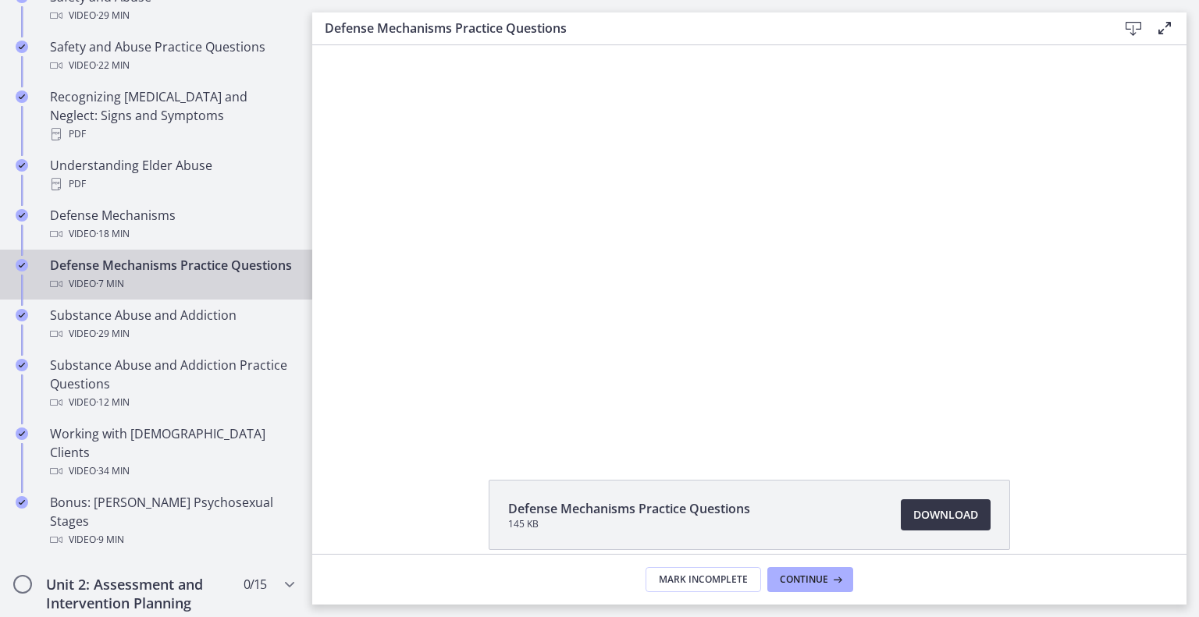
click at [978, 524] on span "Download Opens in a new window" at bounding box center [945, 515] width 65 height 19
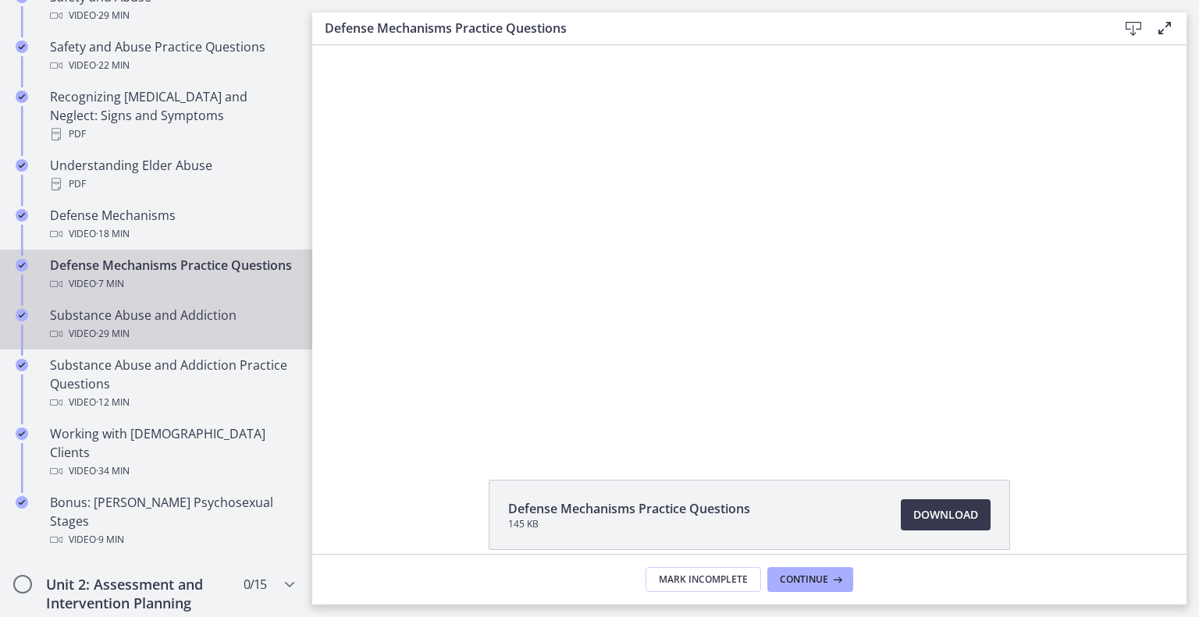
click at [230, 343] on div "Substance Abuse and Addiction Video · 29 min" at bounding box center [171, 324] width 243 height 37
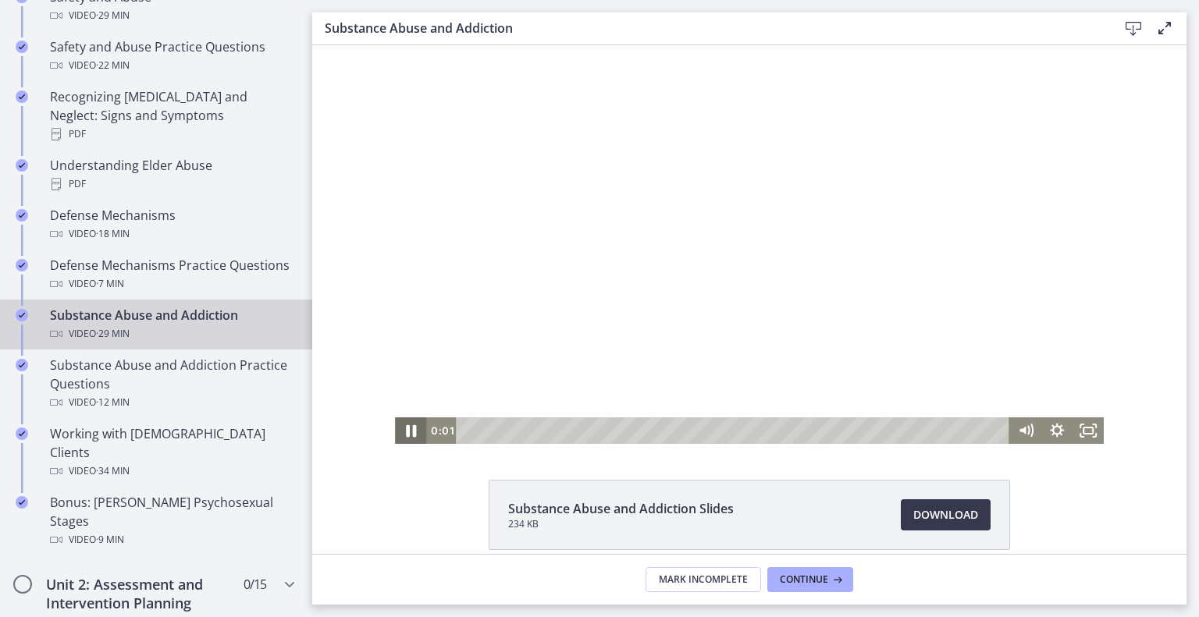
click at [406, 428] on icon "Pause" at bounding box center [411, 431] width 10 height 12
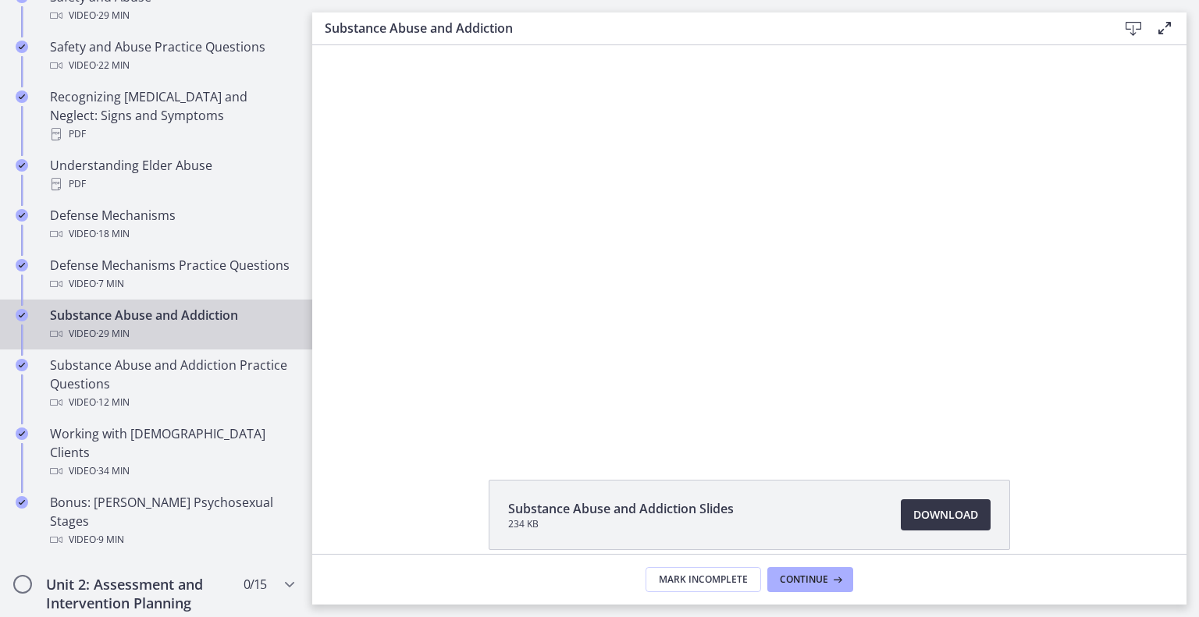
click at [961, 524] on span "Download Opens in a new window" at bounding box center [945, 515] width 65 height 19
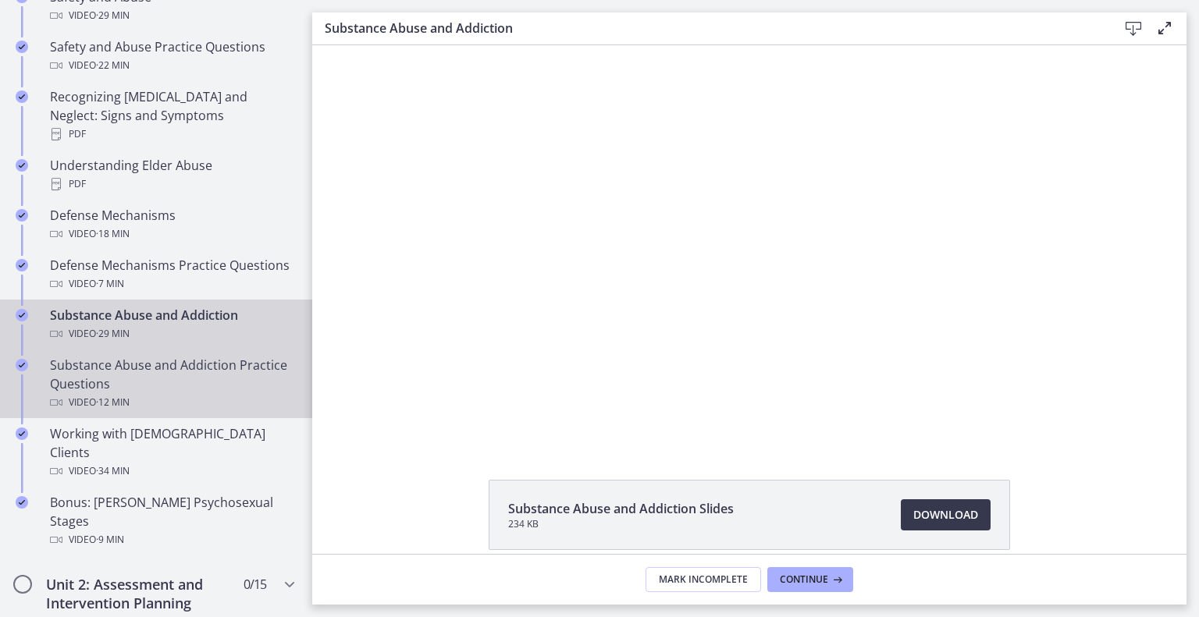
click at [172, 412] on div "Substance Abuse and Addiction Practice Questions Video · 12 min" at bounding box center [171, 384] width 243 height 56
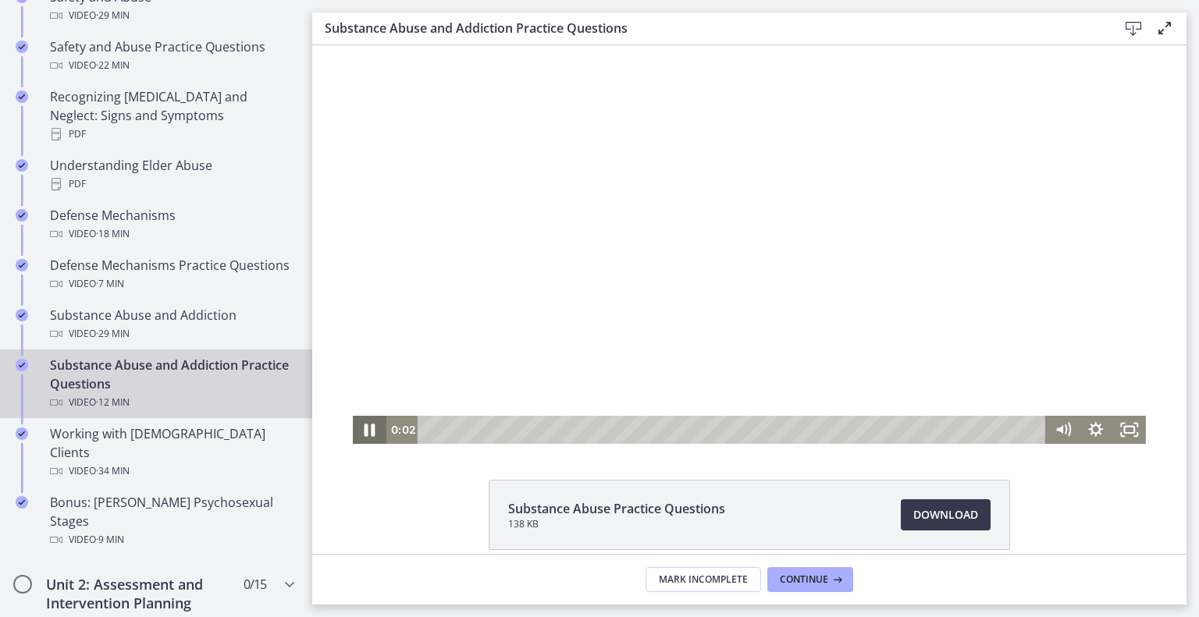
click at [351, 435] on icon "Pause" at bounding box center [370, 430] width 40 height 34
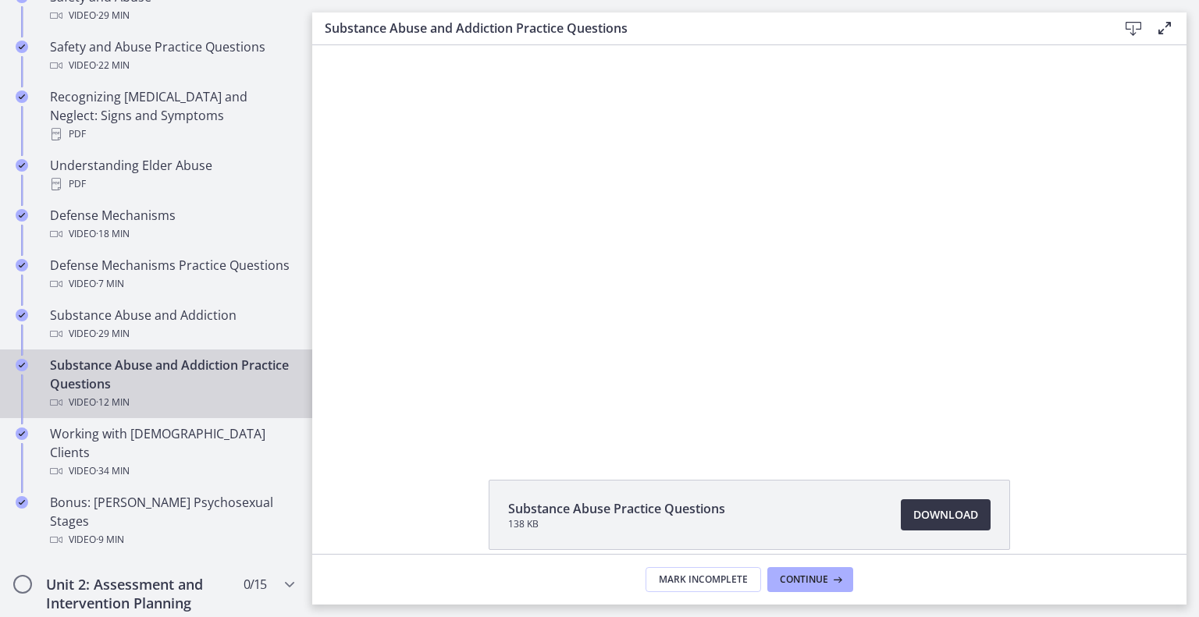
click at [969, 524] on span "Download Opens in a new window" at bounding box center [945, 515] width 65 height 19
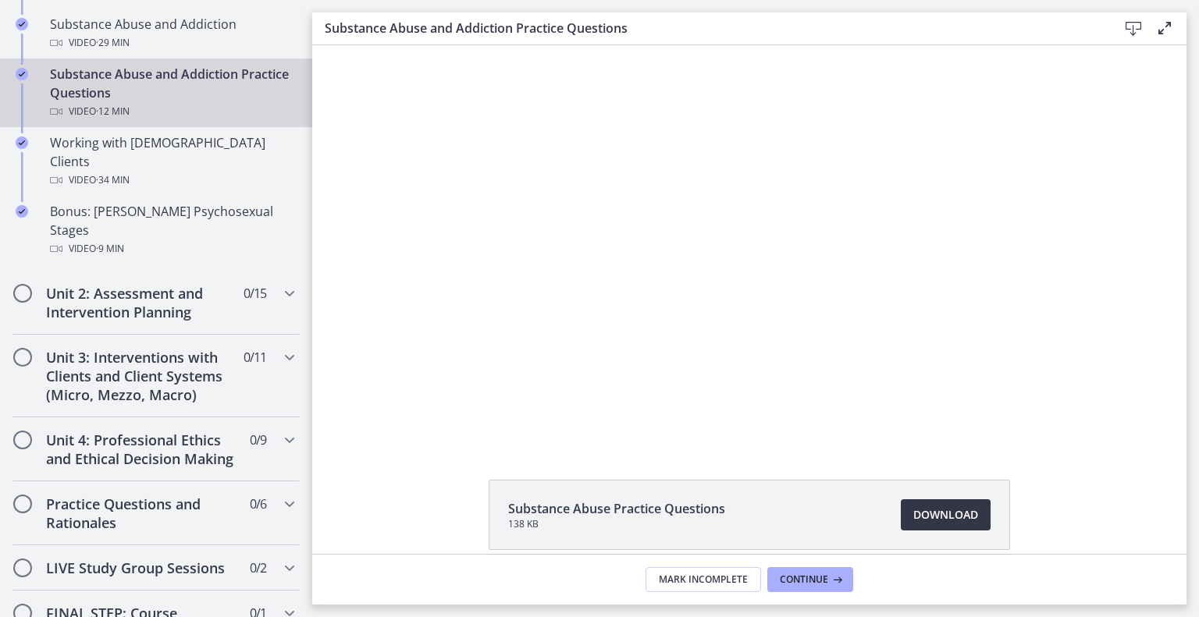
scroll to position [1070, 0]
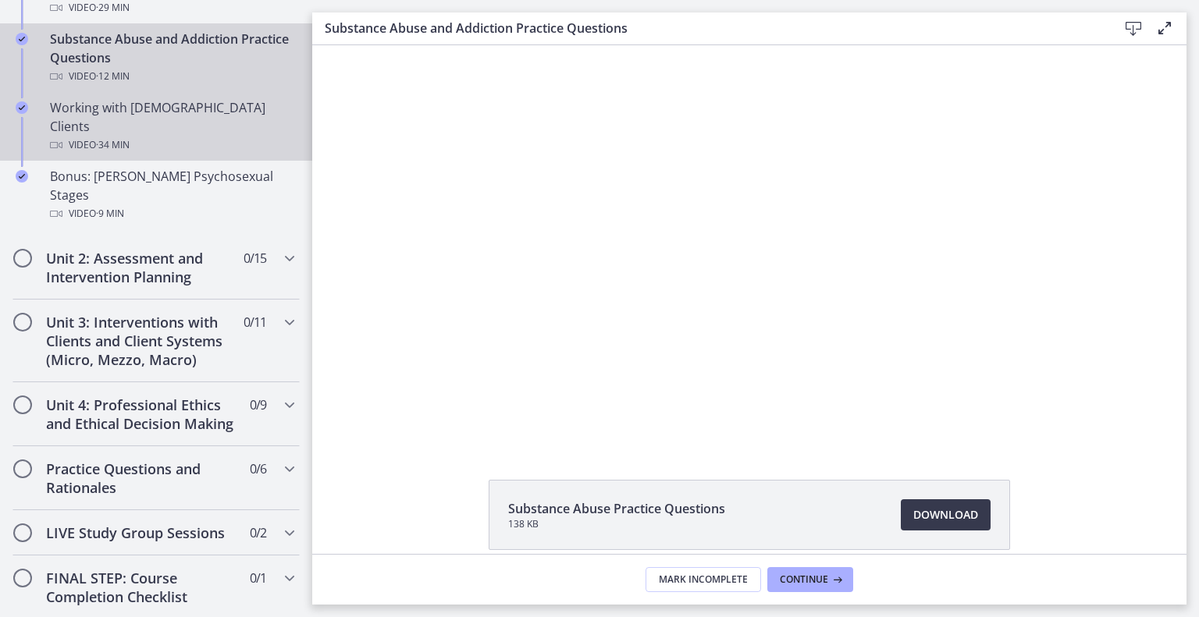
click at [202, 155] on div "Video · 34 min" at bounding box center [171, 145] width 243 height 19
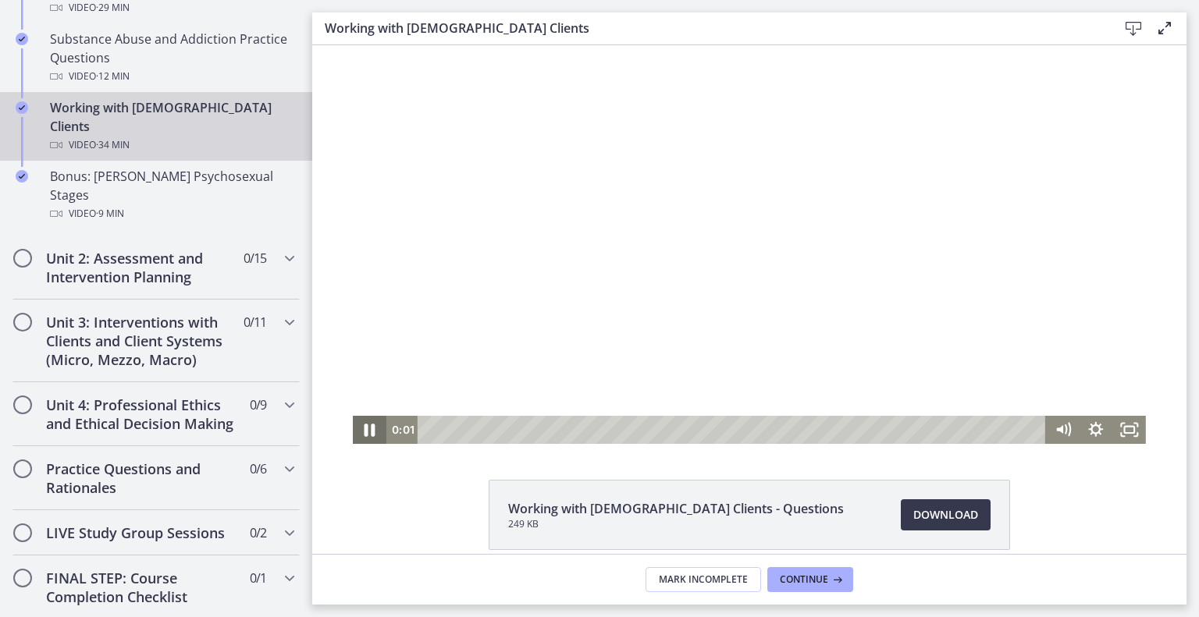
click at [364, 427] on icon "Pause" at bounding box center [369, 430] width 11 height 13
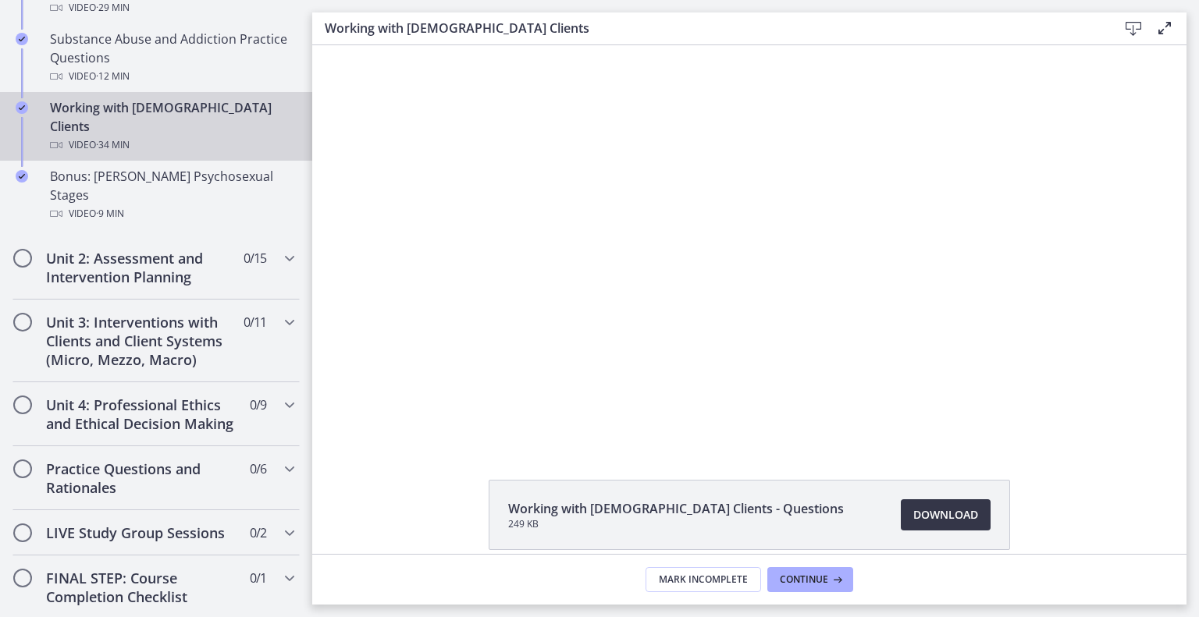
click at [977, 524] on span "Download Opens in a new window" at bounding box center [945, 515] width 65 height 19
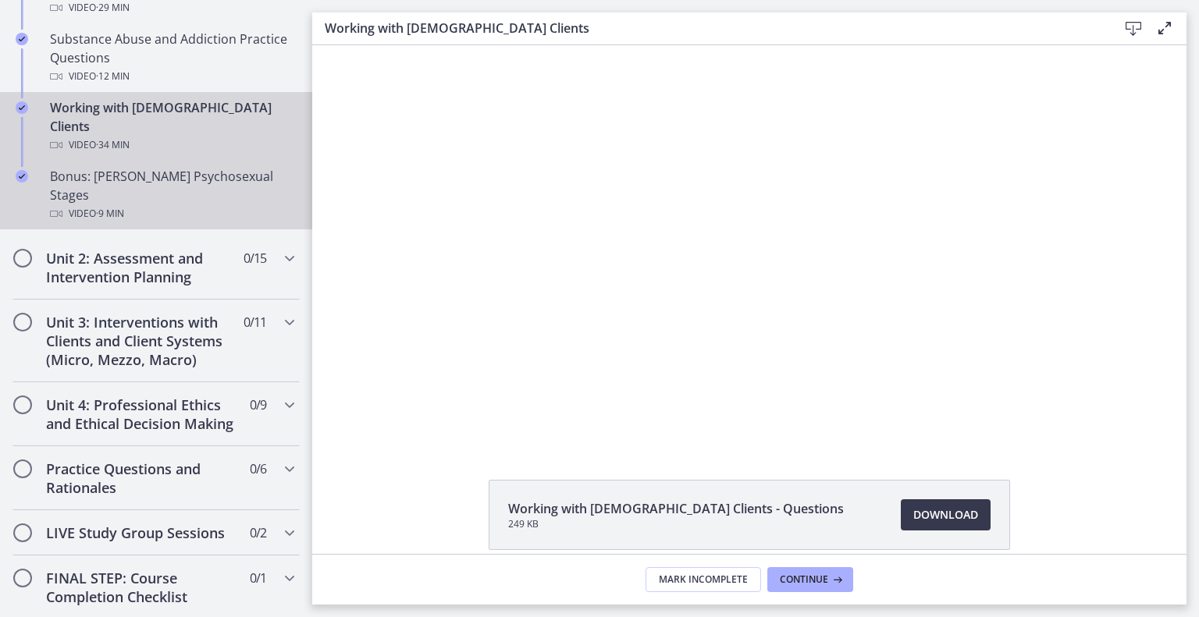
click at [124, 223] on span "· 9 min" at bounding box center [110, 213] width 28 height 19
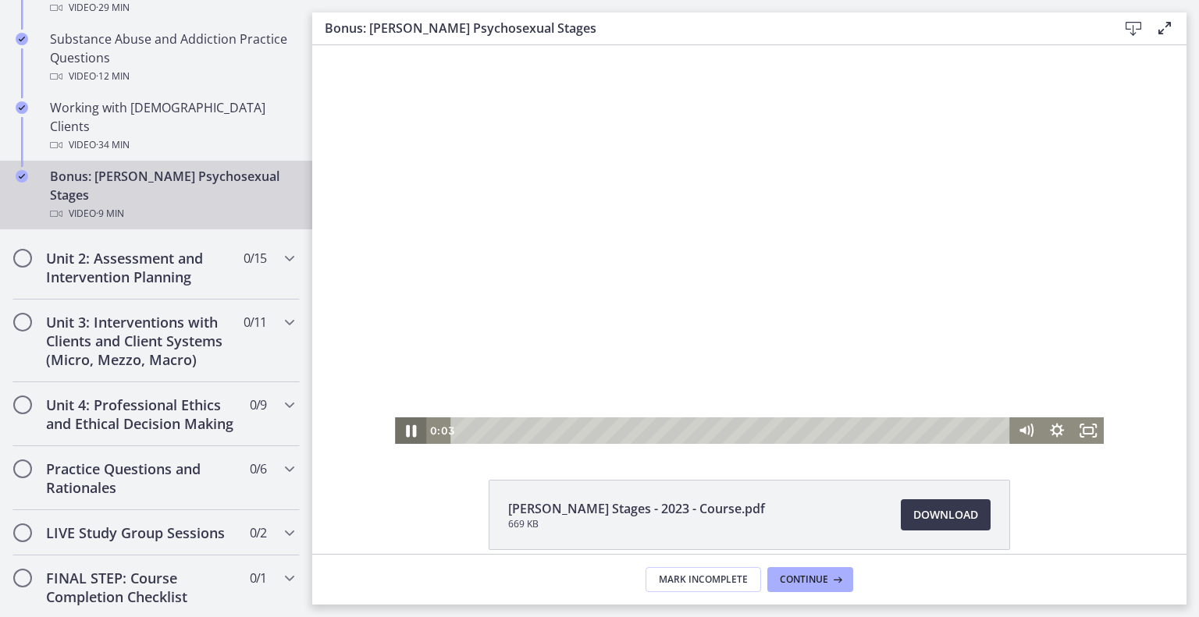
click at [392, 430] on icon "Pause" at bounding box center [410, 431] width 37 height 32
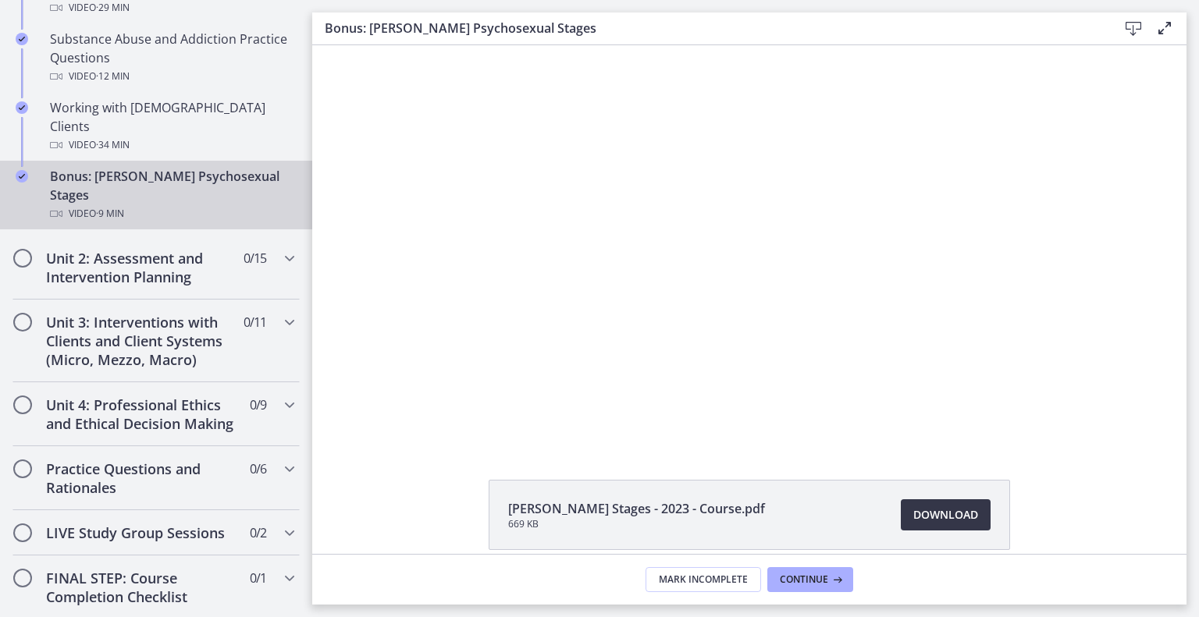
click at [970, 524] on span "Download Opens in a new window" at bounding box center [945, 515] width 65 height 19
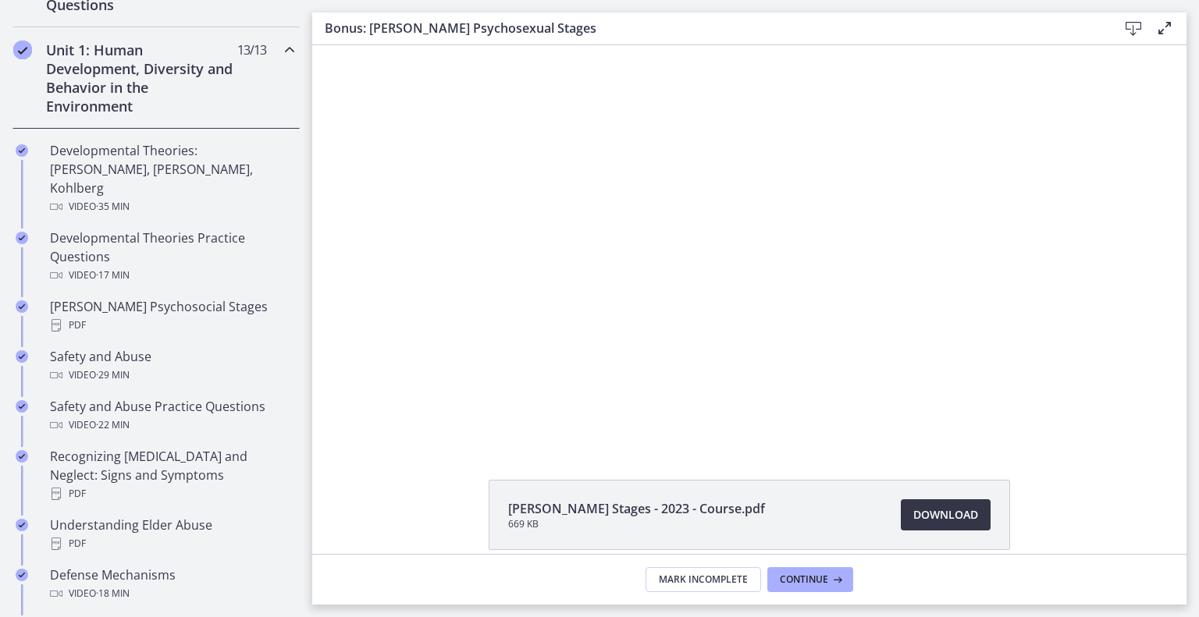
scroll to position [404, 0]
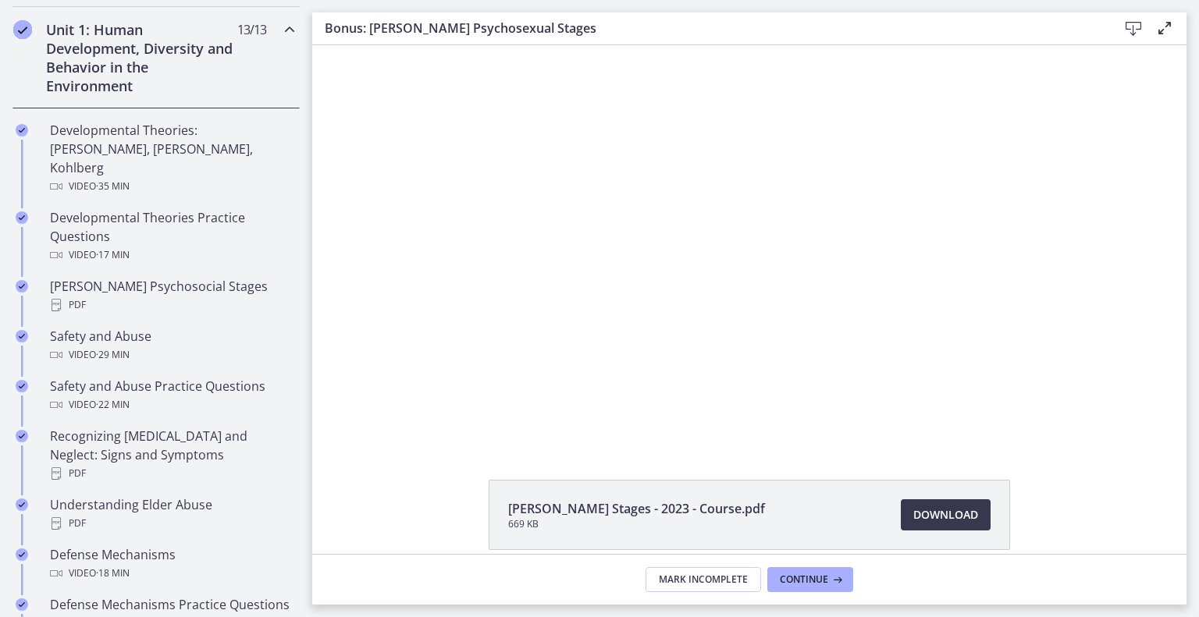
click at [299, 39] on icon "Chapters" at bounding box center [289, 29] width 19 height 19
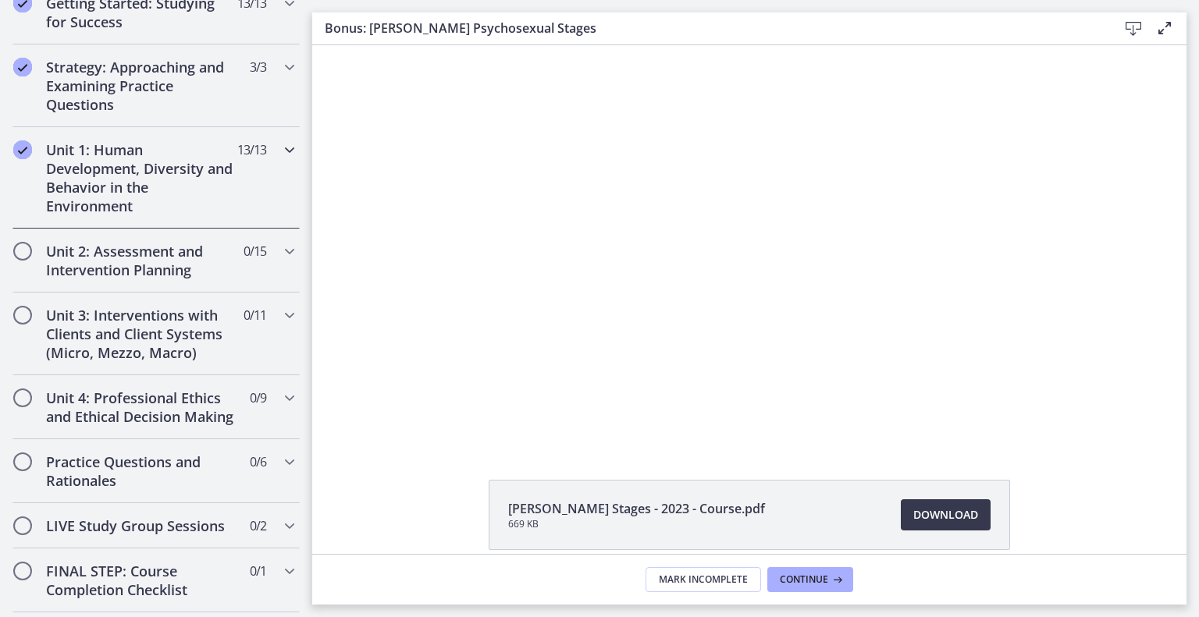
scroll to position [268, 0]
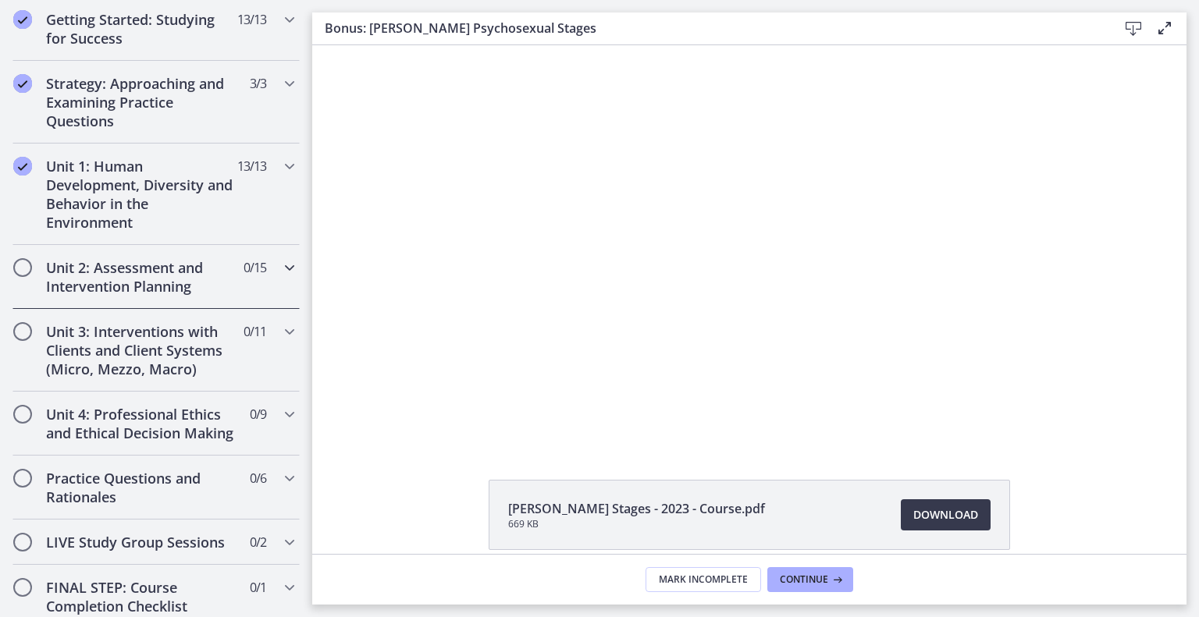
click at [48, 309] on div "Unit 2: Assessment and Intervention Planning 0 / 15 Completed" at bounding box center [155, 277] width 287 height 64
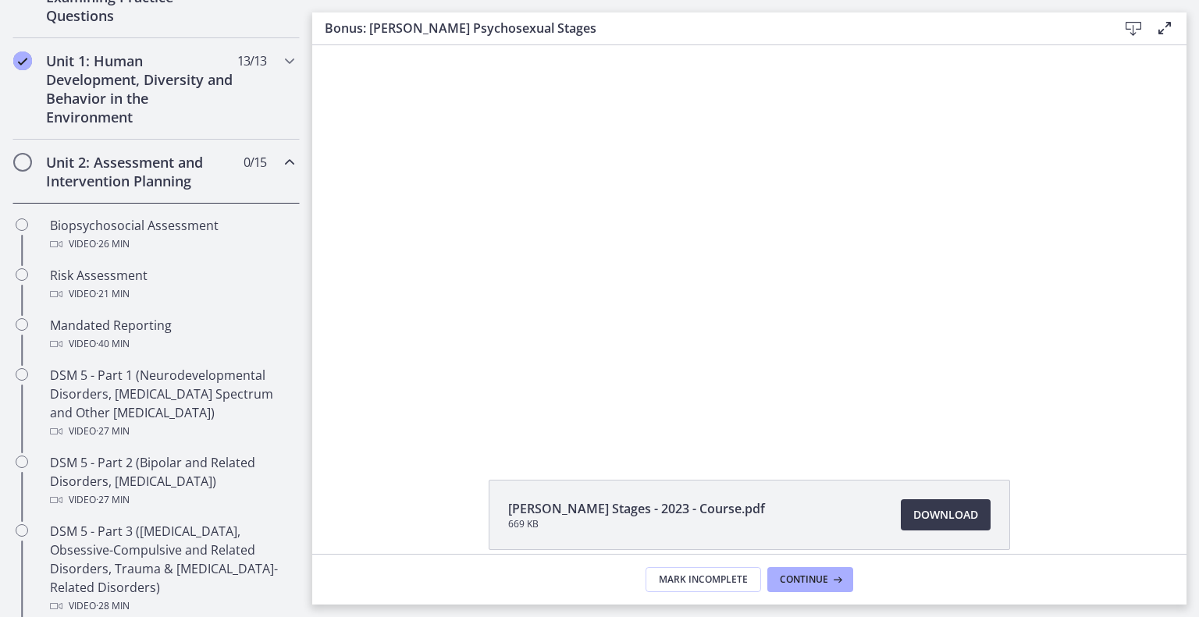
scroll to position [365, 0]
